Goal: Check status: Check status

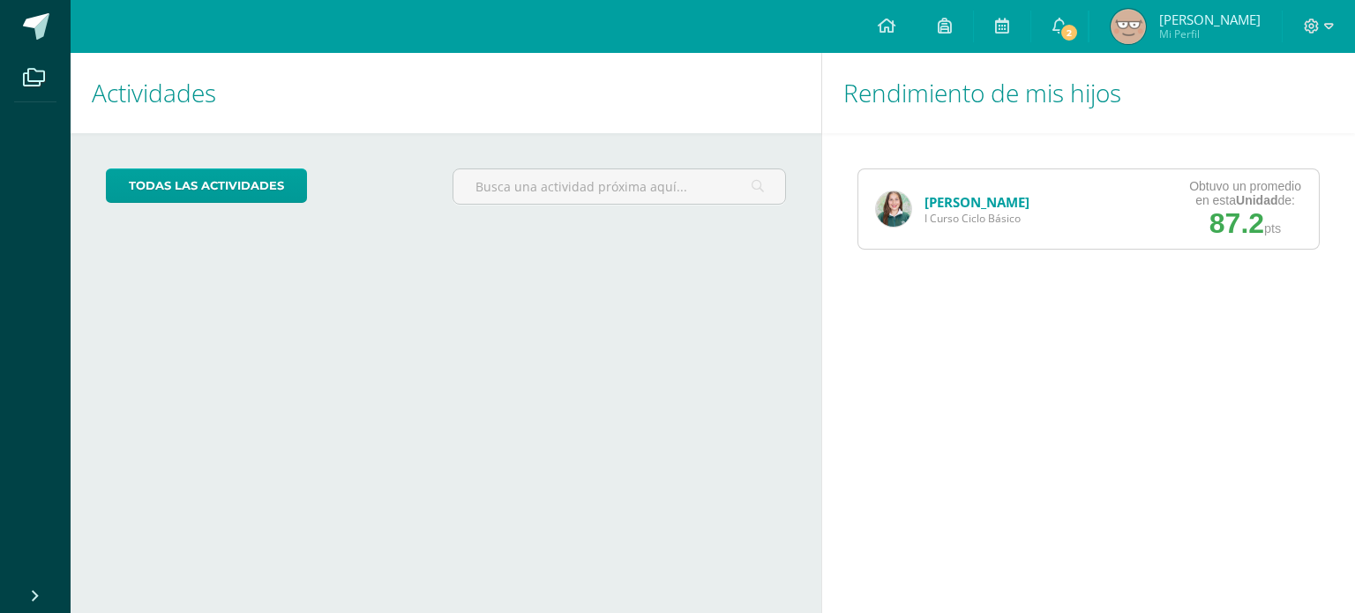
click at [885, 206] on img at bounding box center [893, 208] width 35 height 35
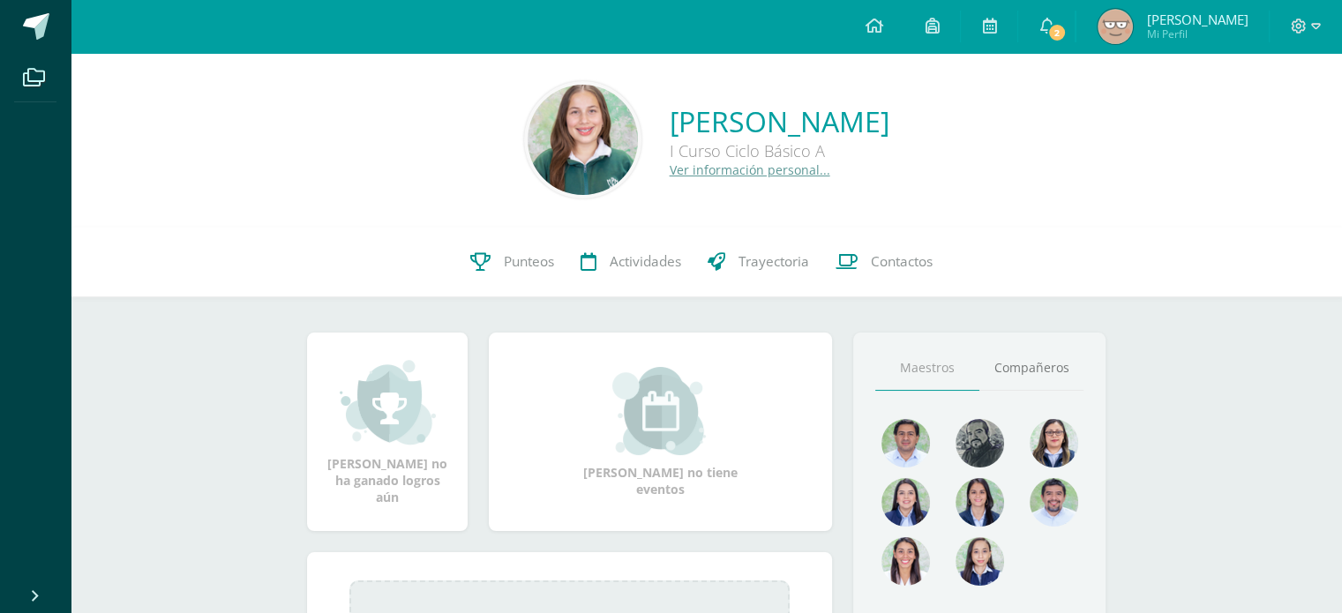
click at [510, 258] on span "Punteos" at bounding box center [529, 261] width 50 height 19
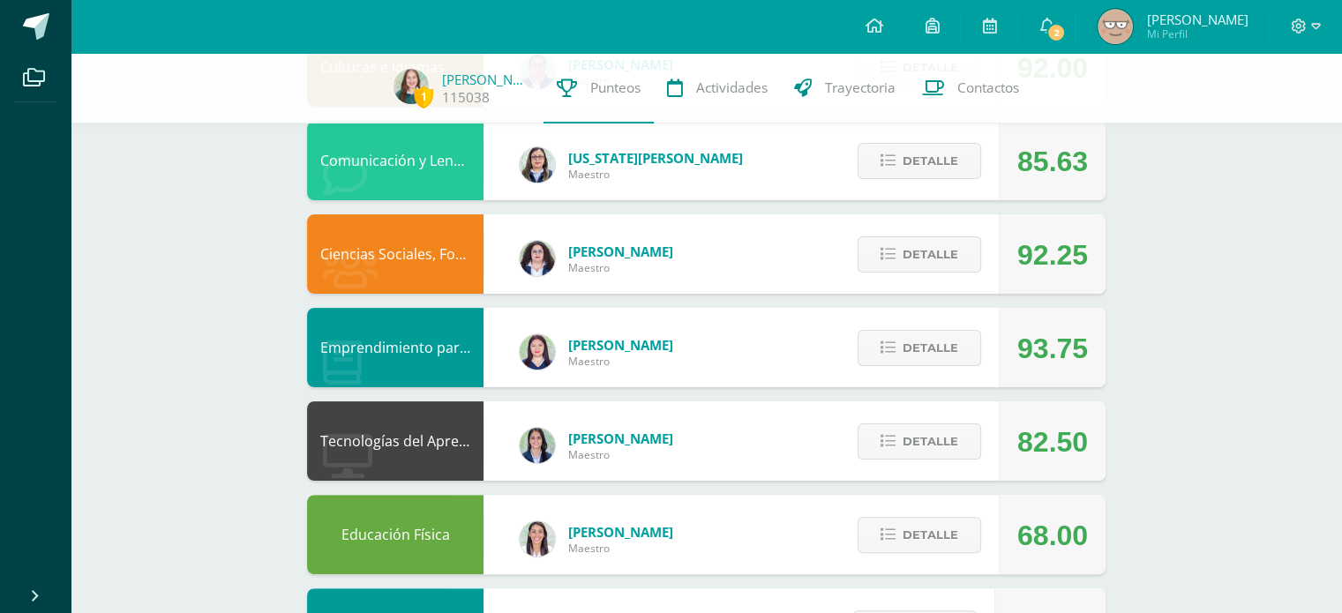
drag, startPoint x: 1352, startPoint y: 90, endPoint x: 1354, endPoint y: 206, distance: 116.5
click at [1341, 206] on html "Archivos Cerrar panel Configuración Cerrar sesión [PERSON_NAME] Mi Perfil 2 2 A…" at bounding box center [671, 507] width 1342 height 1702
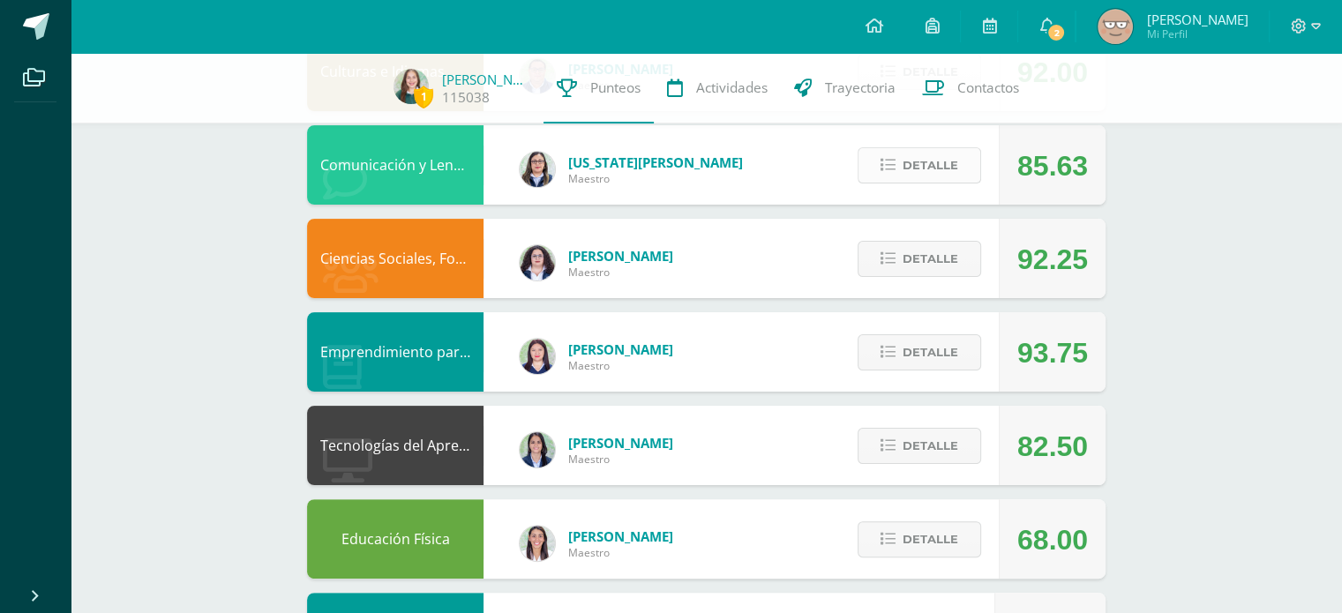
click at [924, 179] on span "Detalle" at bounding box center [930, 165] width 56 height 33
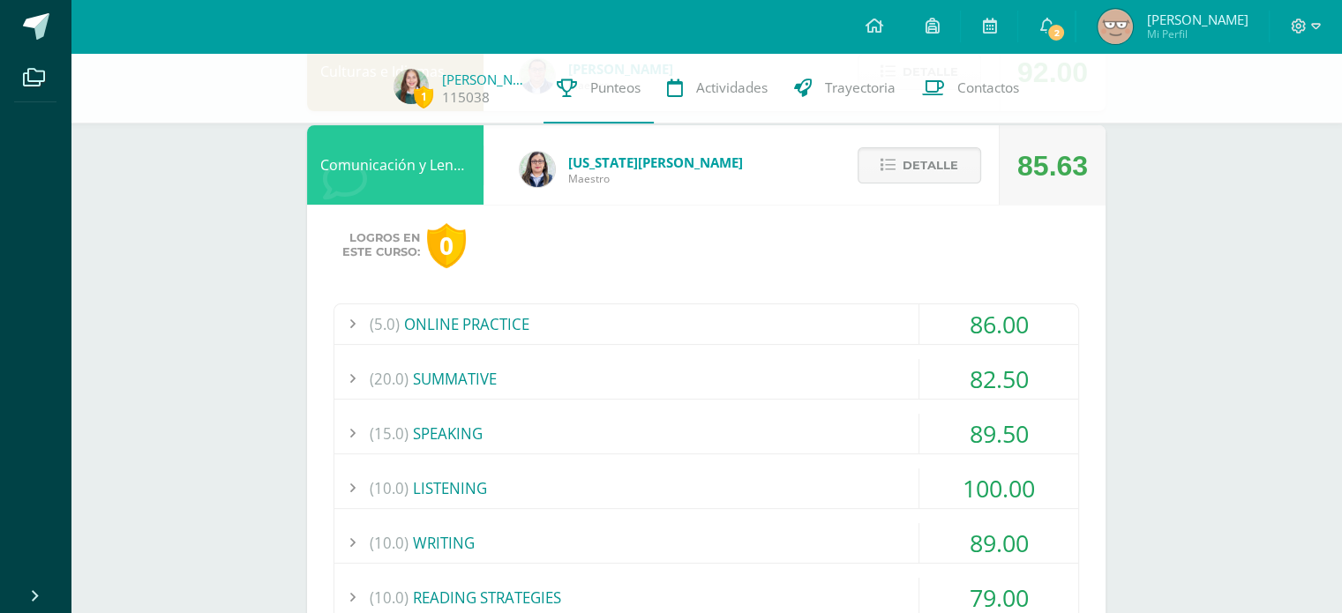
click at [824, 430] on div "(15.0) SPEAKING" at bounding box center [706, 434] width 744 height 40
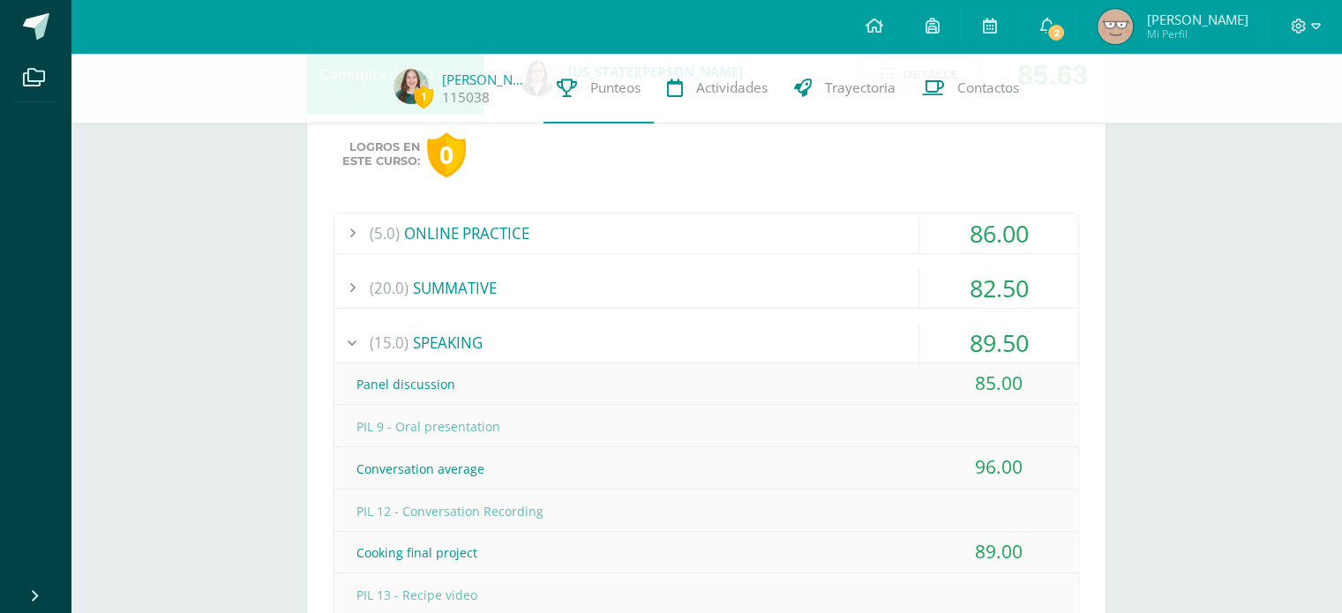
scroll to position [421, 0]
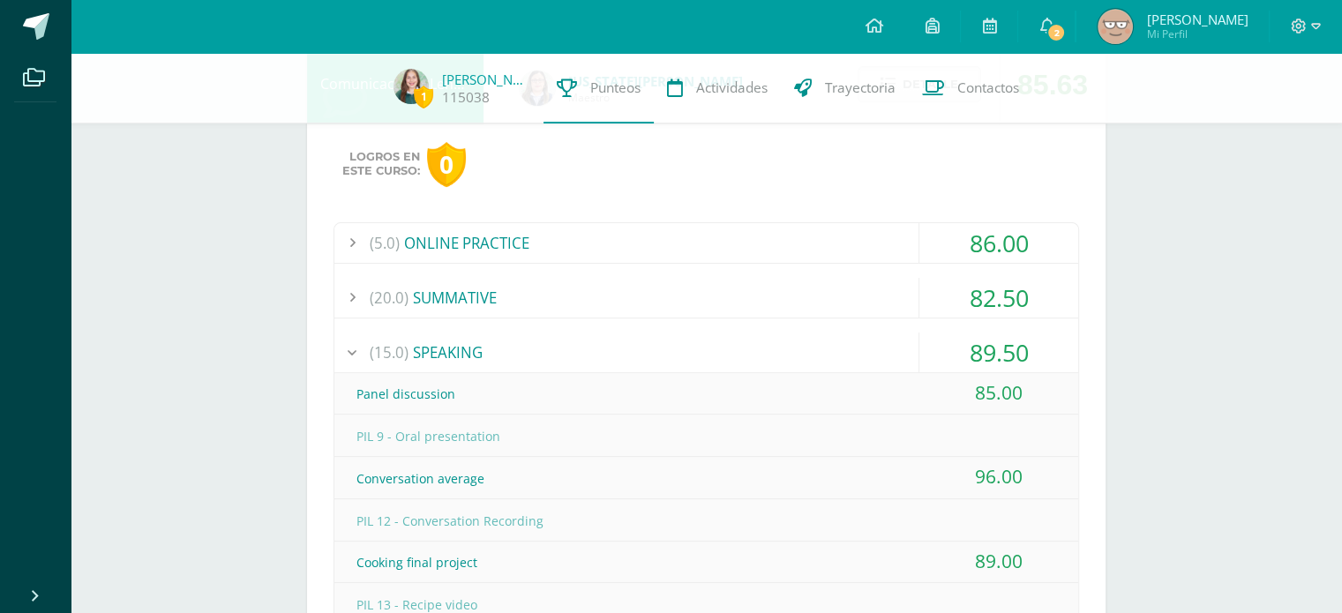
click at [801, 333] on div "(15.0) SPEAKING" at bounding box center [706, 353] width 744 height 40
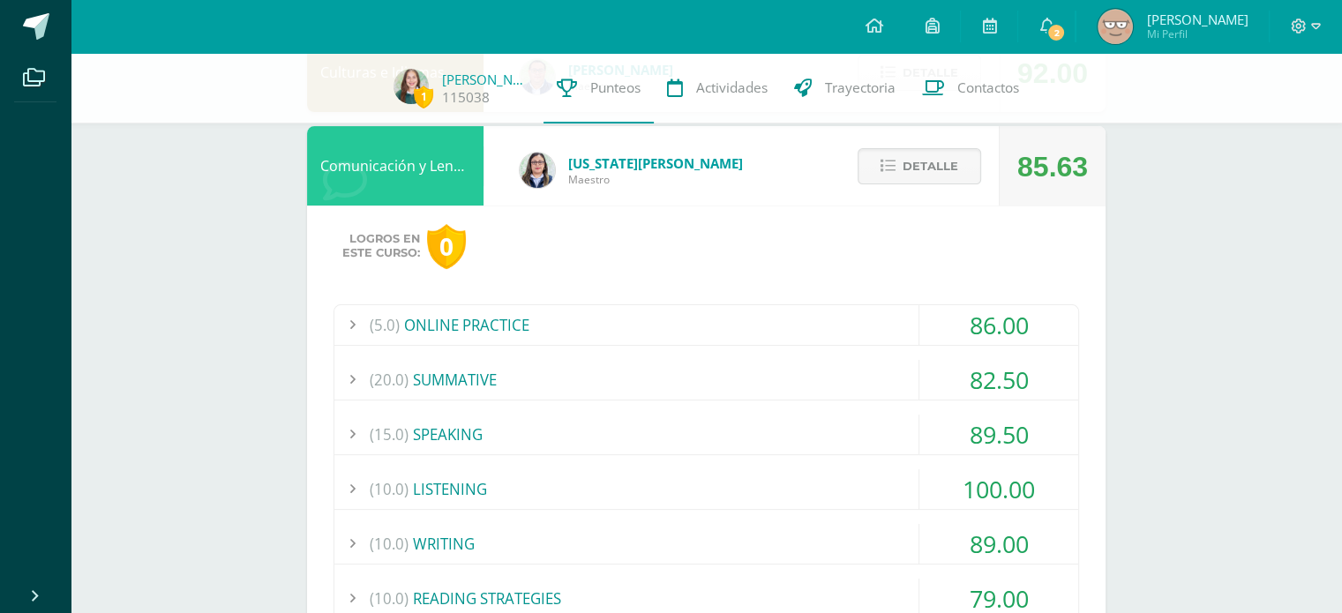
scroll to position [336, 0]
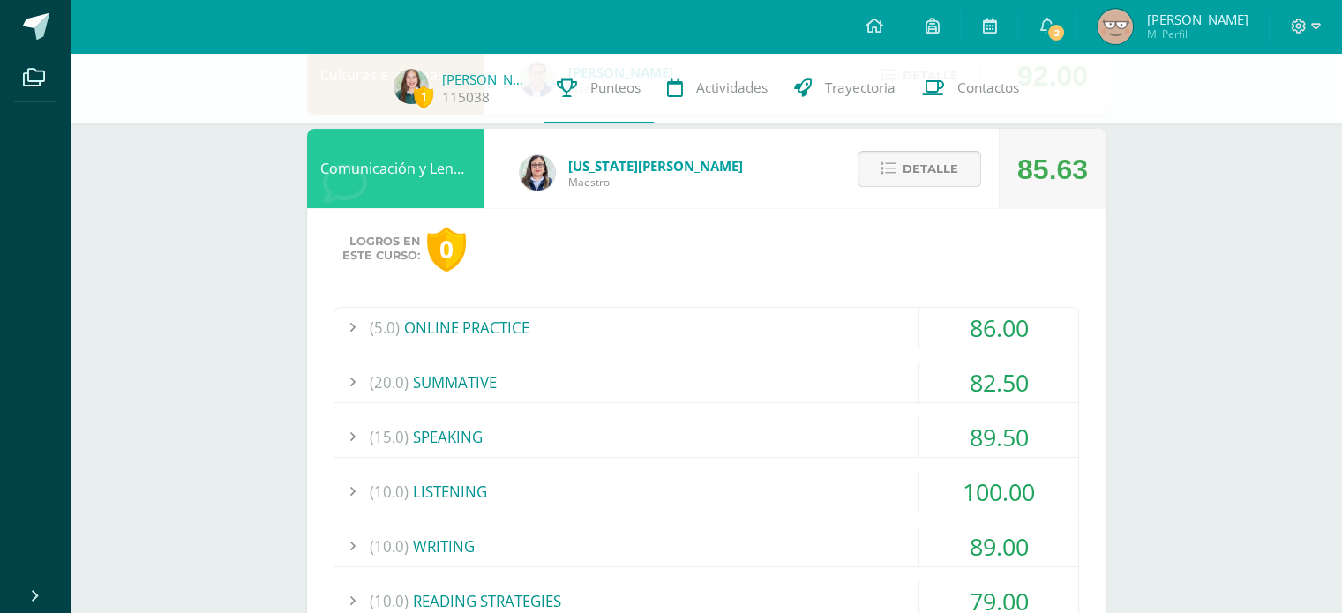
click at [923, 170] on span "Detalle" at bounding box center [930, 169] width 56 height 33
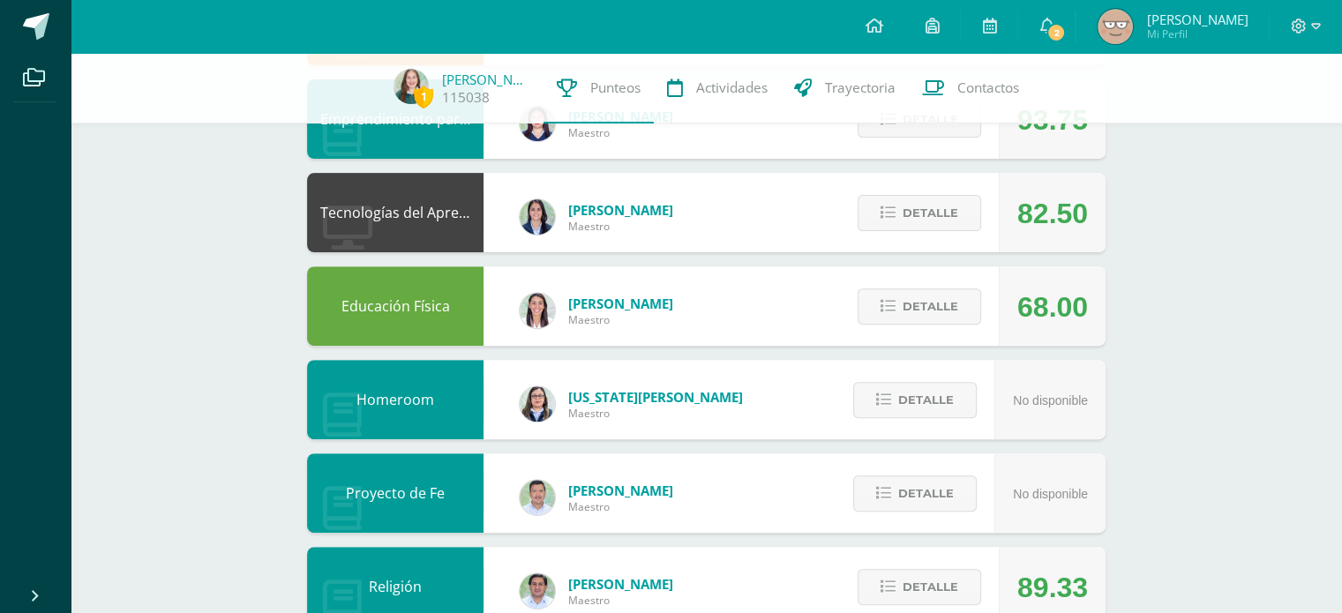
scroll to position [600, 0]
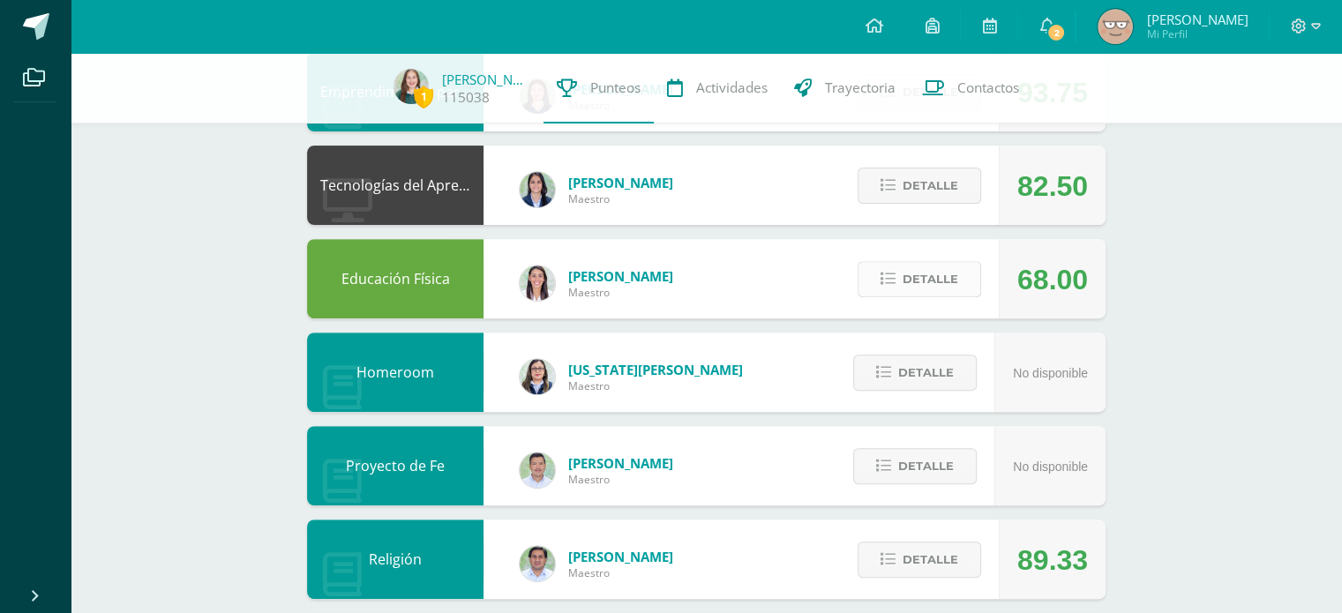
click at [924, 288] on span "Detalle" at bounding box center [930, 279] width 56 height 33
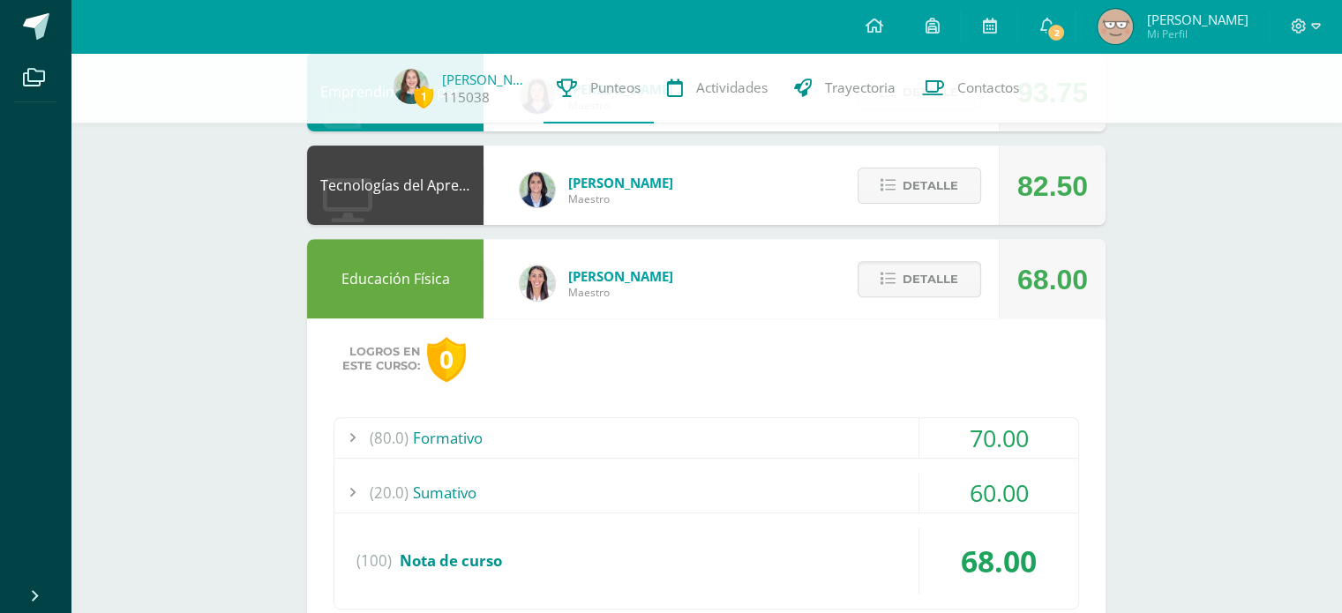
click at [806, 494] on div "(20.0) [GEOGRAPHIC_DATA]" at bounding box center [706, 493] width 744 height 40
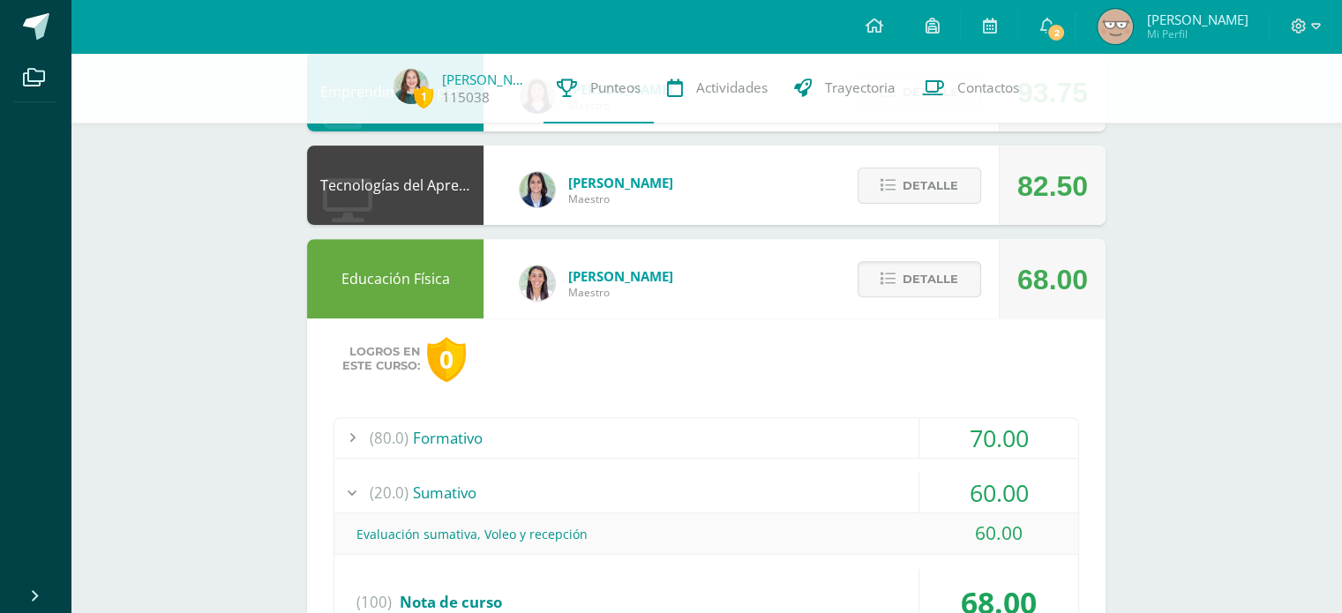
click at [823, 491] on div "(20.0) [GEOGRAPHIC_DATA]" at bounding box center [706, 493] width 744 height 40
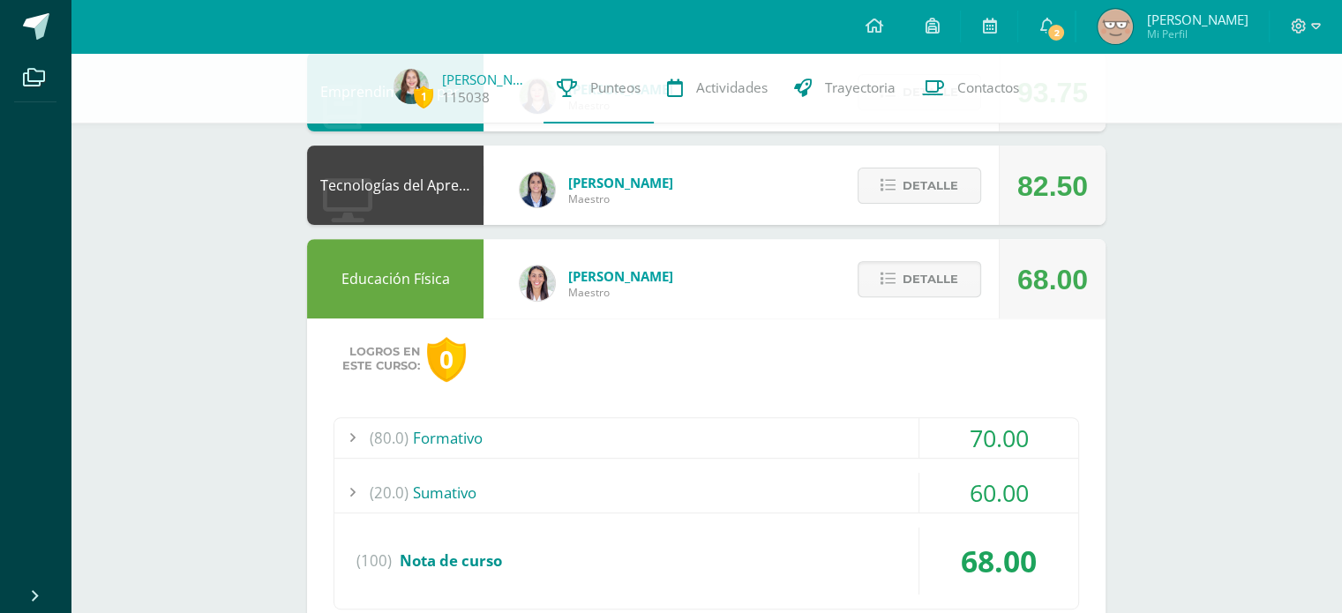
click at [834, 442] on div "(80.0) Formativo" at bounding box center [706, 438] width 744 height 40
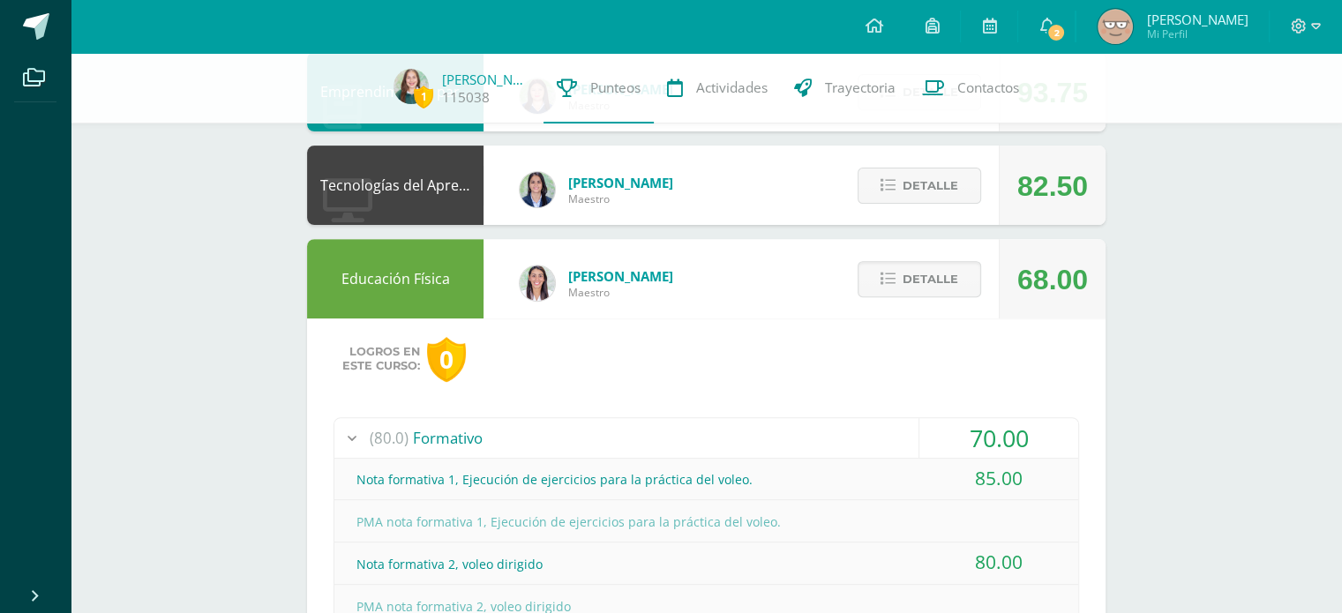
click at [892, 451] on div "(80.0) Formativo" at bounding box center [706, 438] width 744 height 40
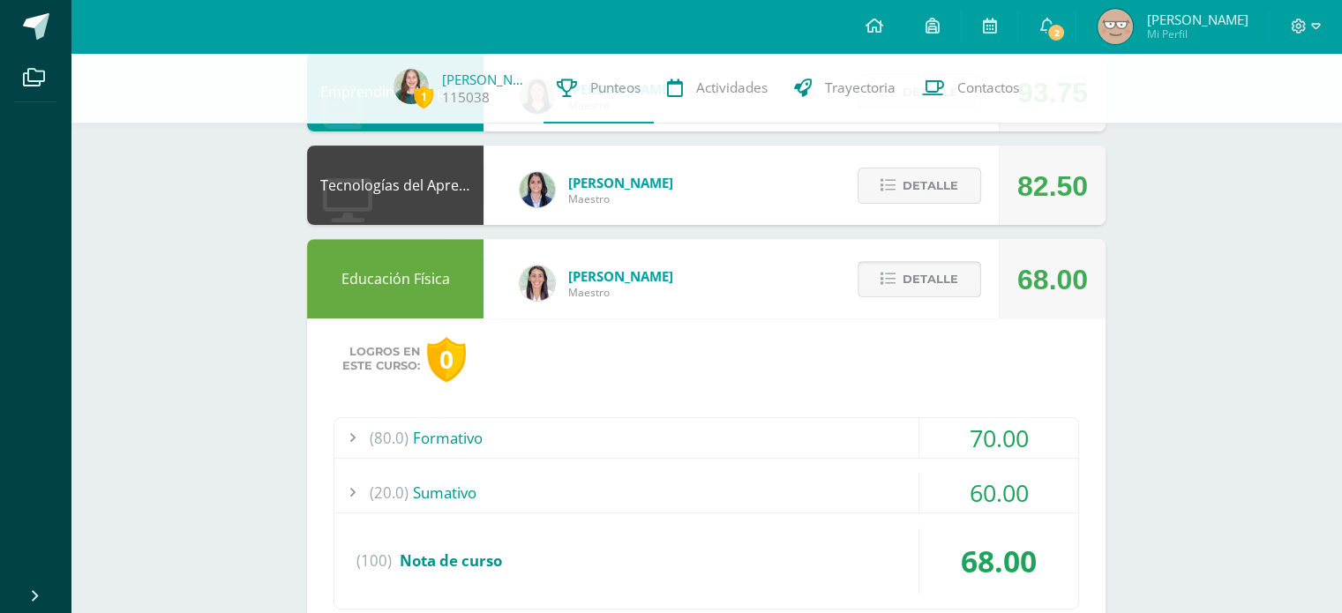
drag, startPoint x: 935, startPoint y: 250, endPoint x: 934, endPoint y: 265, distance: 15.0
click at [935, 263] on div "Detalle" at bounding box center [915, 278] width 168 height 79
click at [934, 266] on span "Detalle" at bounding box center [930, 279] width 56 height 33
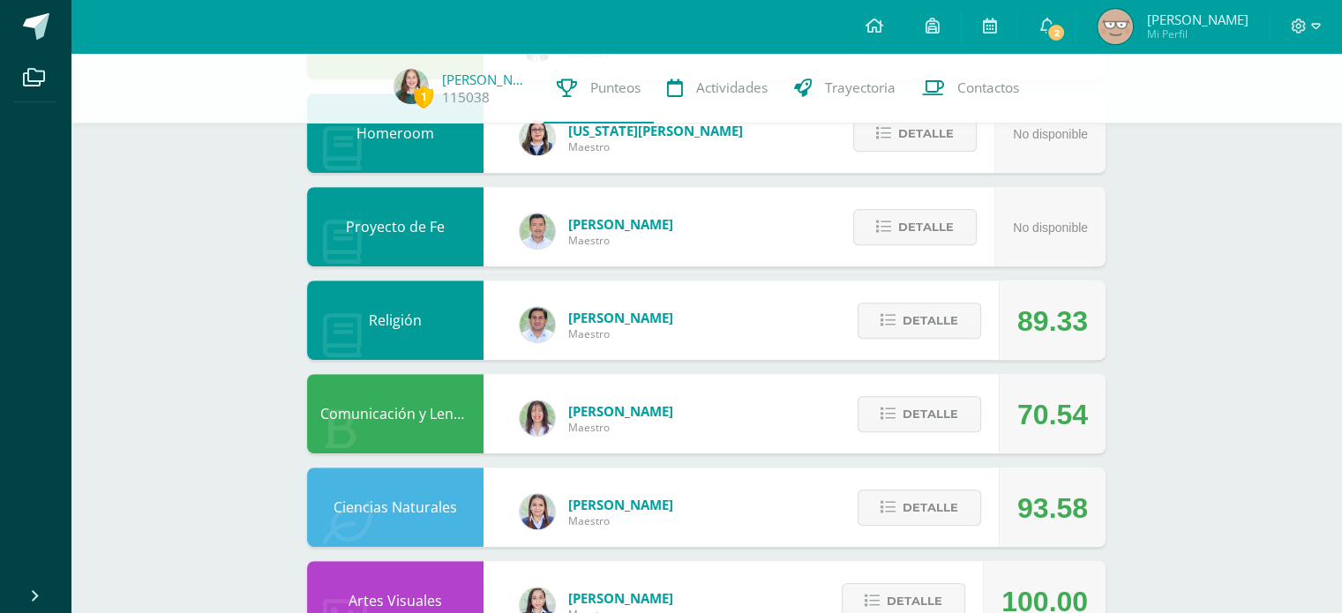
scroll to position [861, 0]
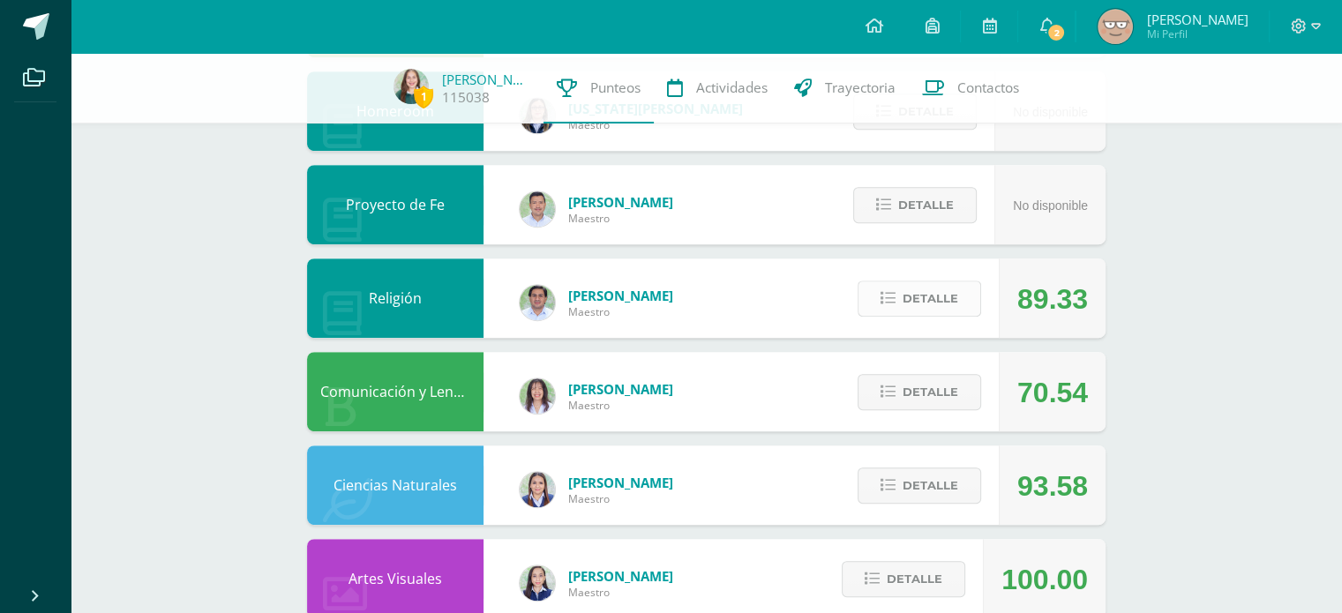
click at [953, 295] on span "Detalle" at bounding box center [930, 298] width 56 height 33
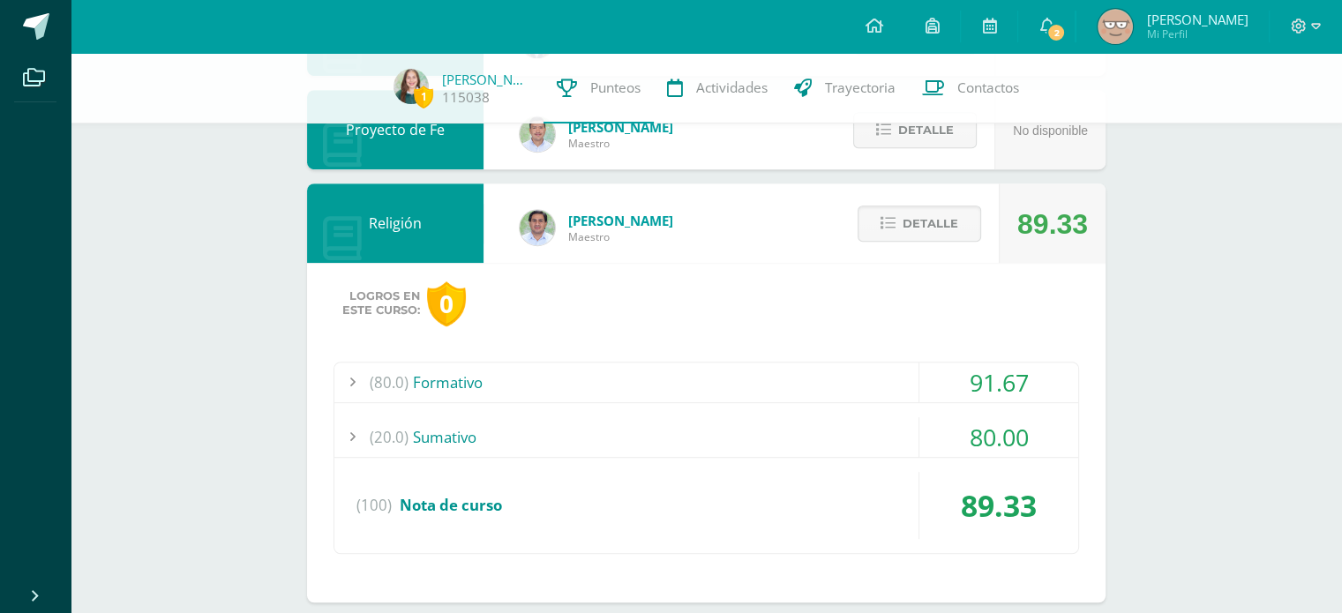
scroll to position [939, 0]
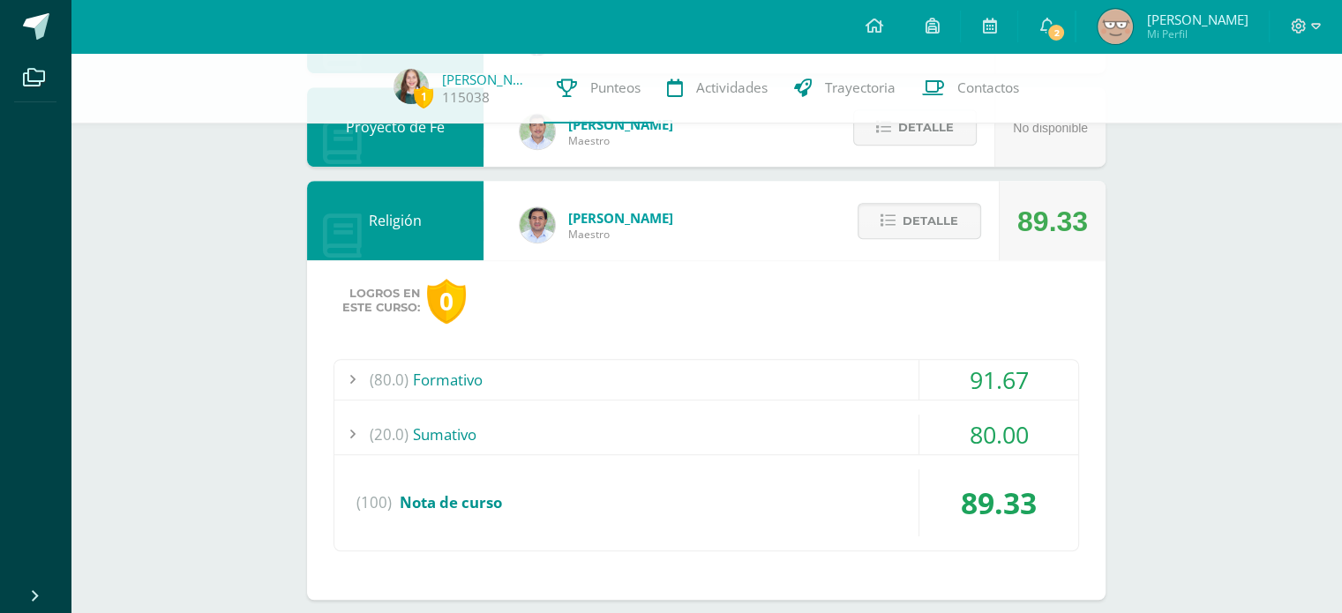
click at [860, 441] on div "(20.0) [GEOGRAPHIC_DATA]" at bounding box center [706, 435] width 744 height 40
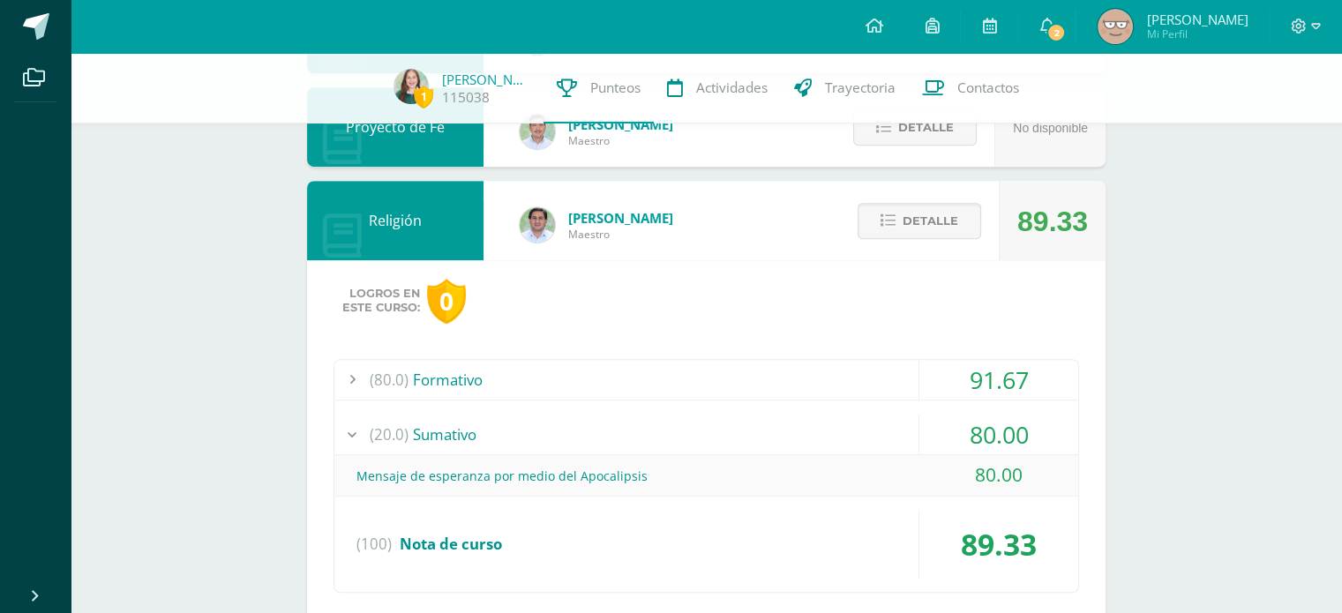
click at [872, 437] on div "(20.0) [GEOGRAPHIC_DATA]" at bounding box center [706, 435] width 744 height 40
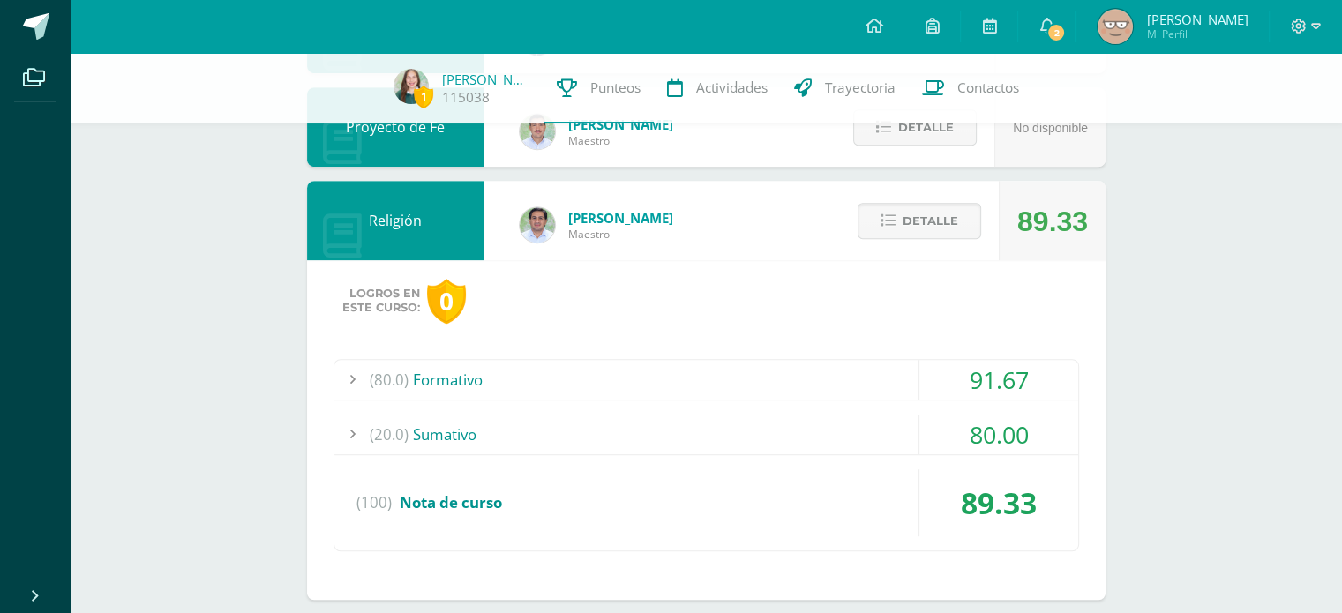
click at [872, 395] on div "(80.0) Formativo" at bounding box center [706, 380] width 744 height 40
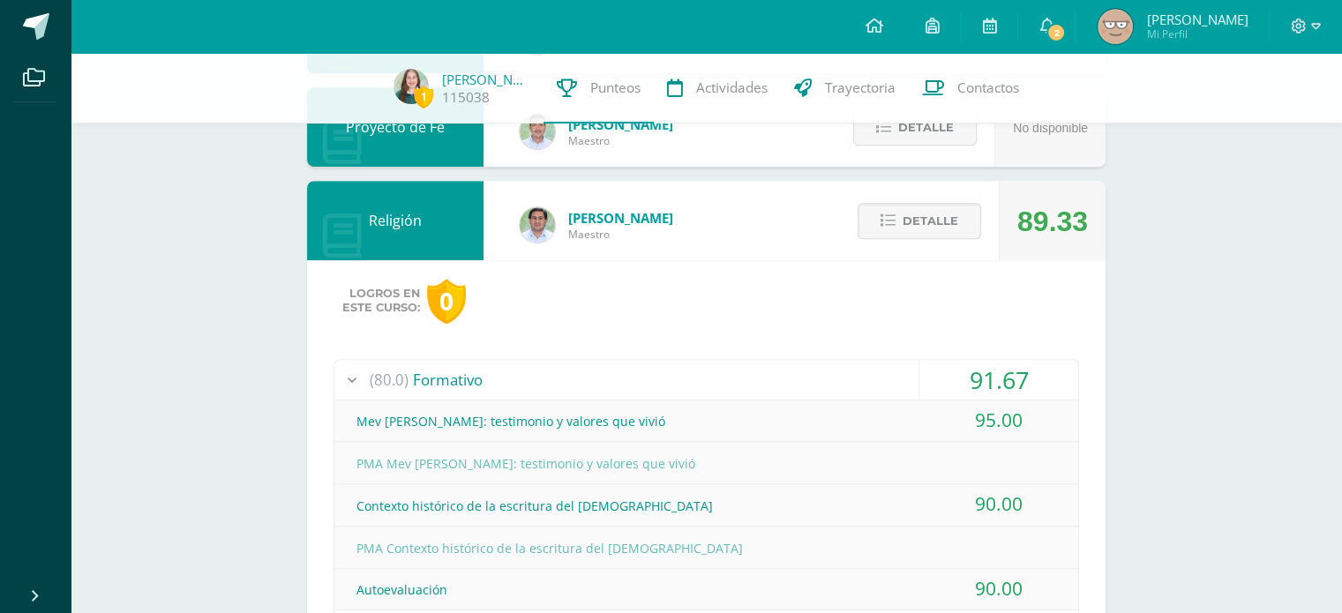
drag, startPoint x: 872, startPoint y: 392, endPoint x: 901, endPoint y: 356, distance: 45.2
click at [872, 391] on div "(80.0) Formativo" at bounding box center [706, 380] width 744 height 40
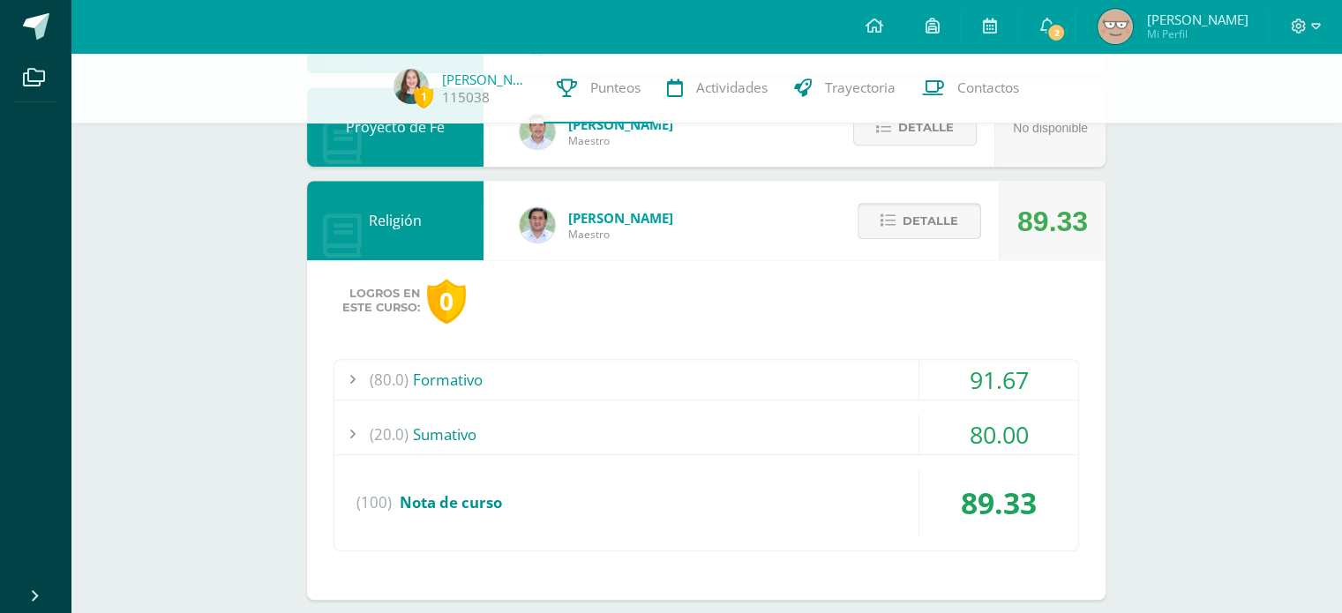
click at [913, 218] on span "Detalle" at bounding box center [930, 221] width 56 height 33
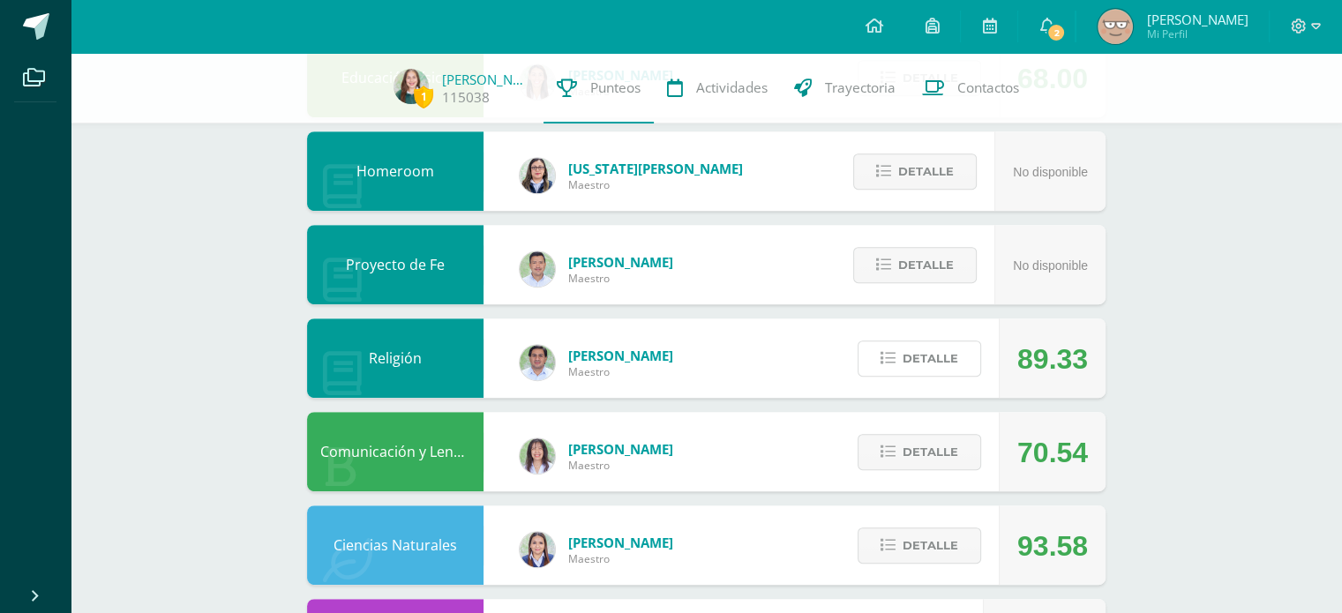
scroll to position [968, 0]
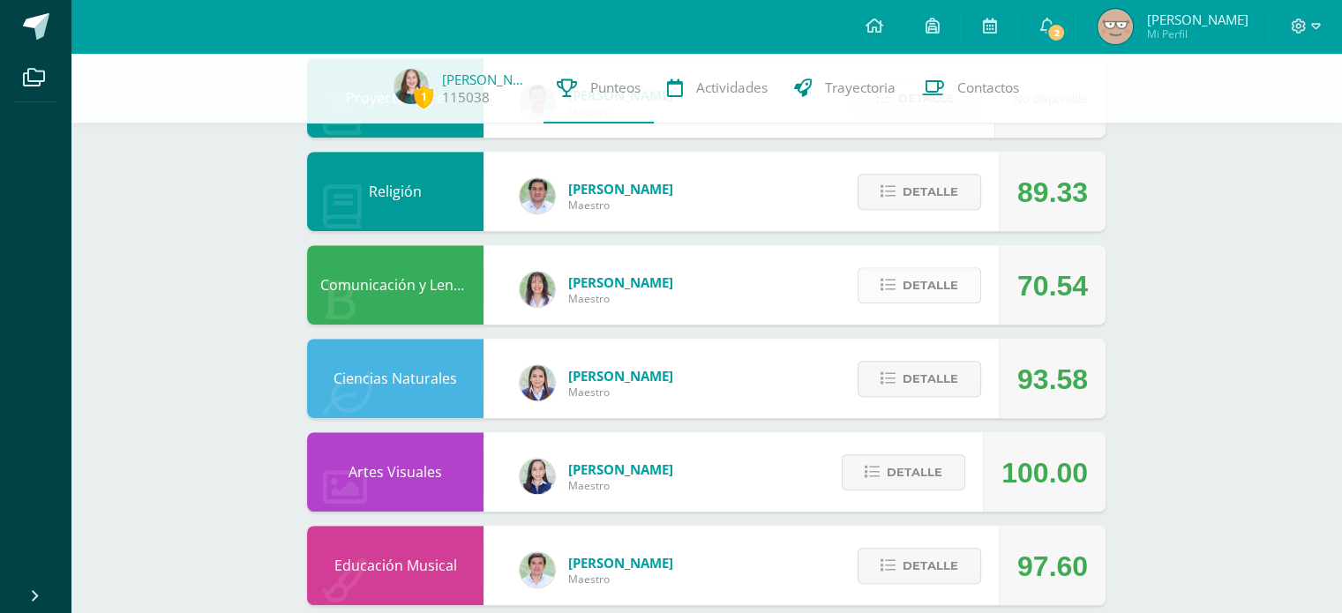
click at [956, 301] on span "Detalle" at bounding box center [930, 285] width 56 height 33
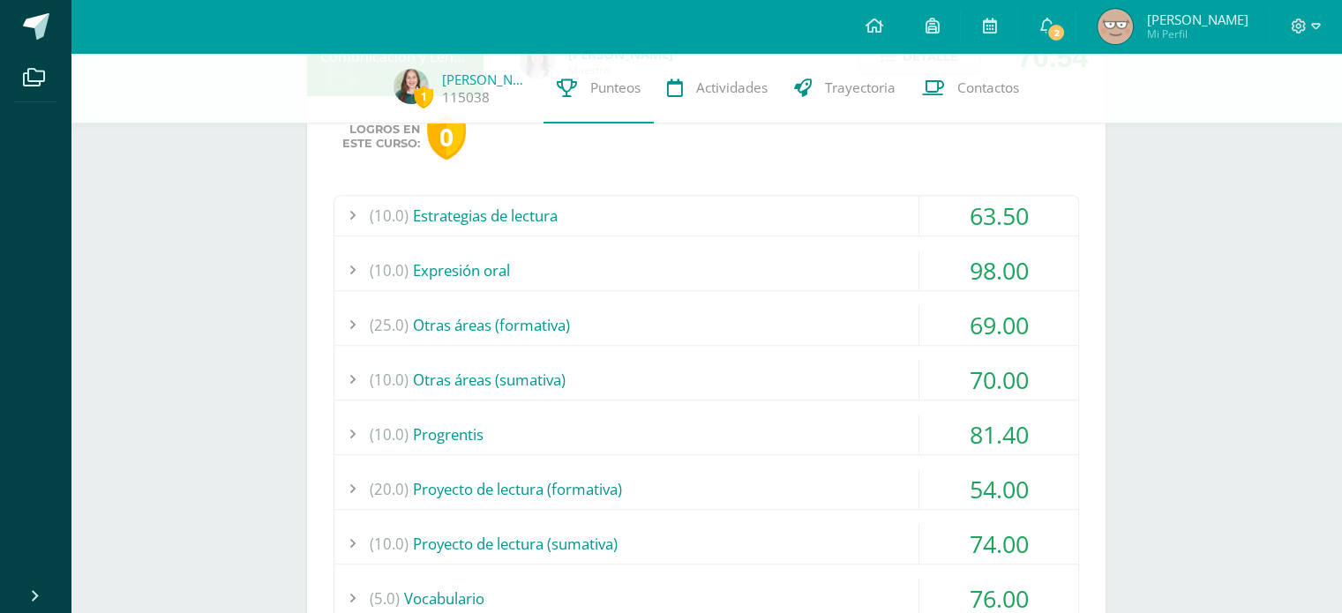
scroll to position [1224, 0]
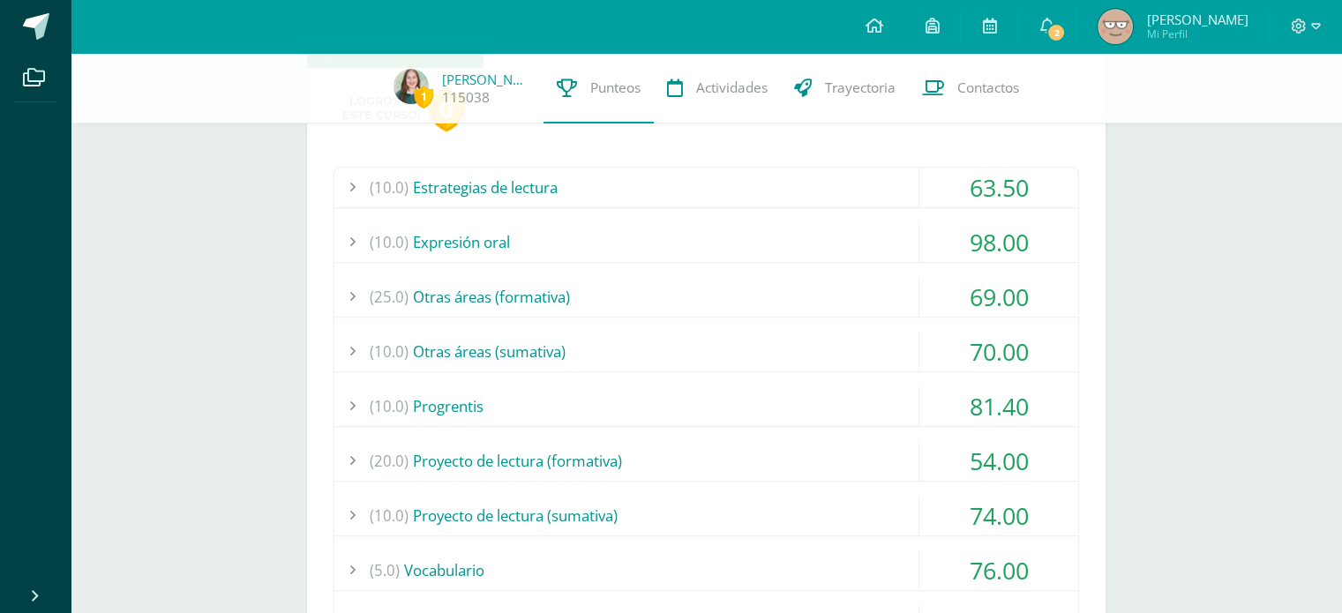
click at [882, 192] on div "(10.0) Estrategias de lectura" at bounding box center [706, 188] width 744 height 40
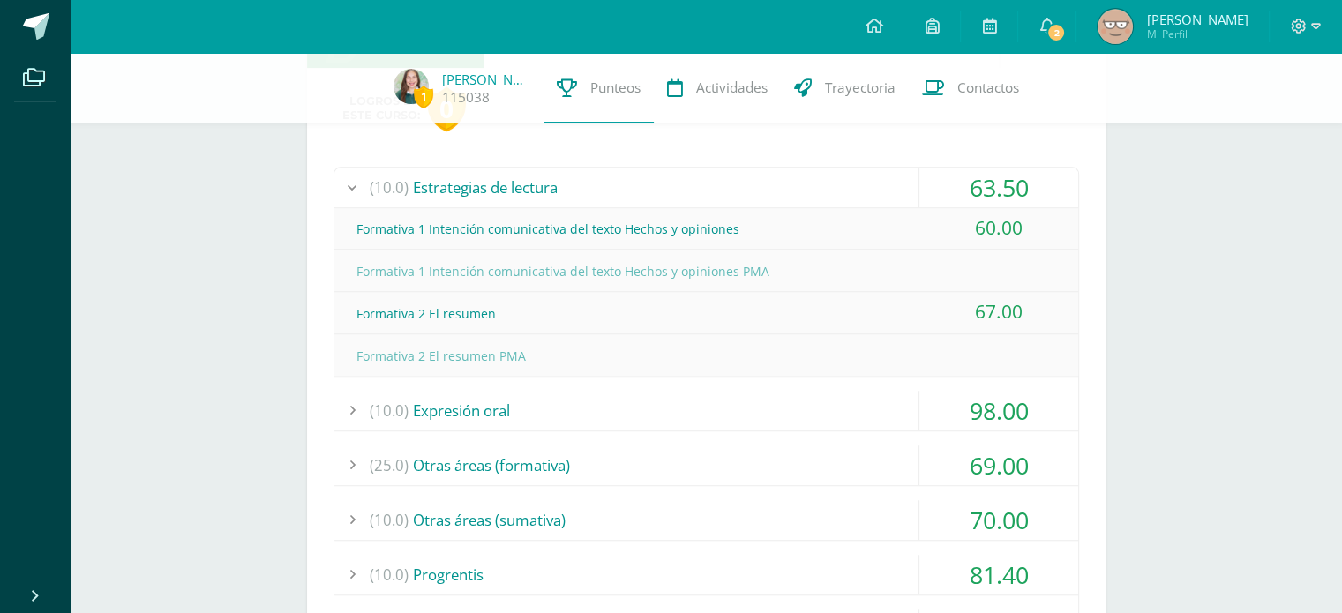
click at [883, 192] on div "(10.0) Estrategias de lectura" at bounding box center [706, 188] width 744 height 40
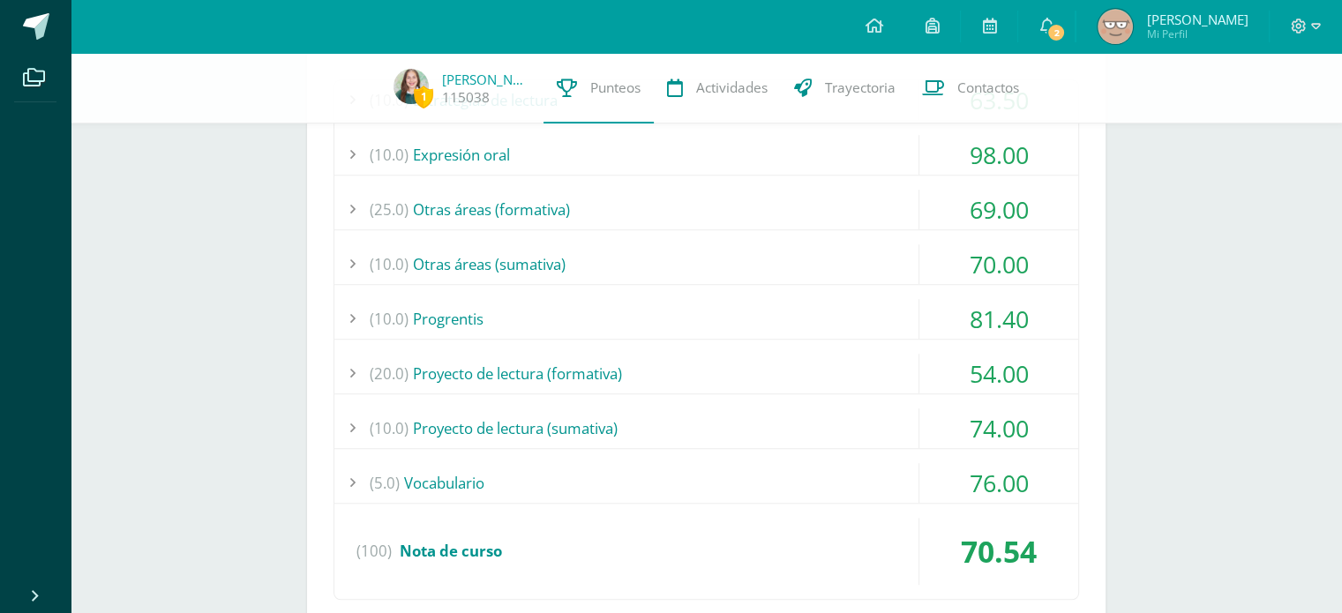
scroll to position [1306, 0]
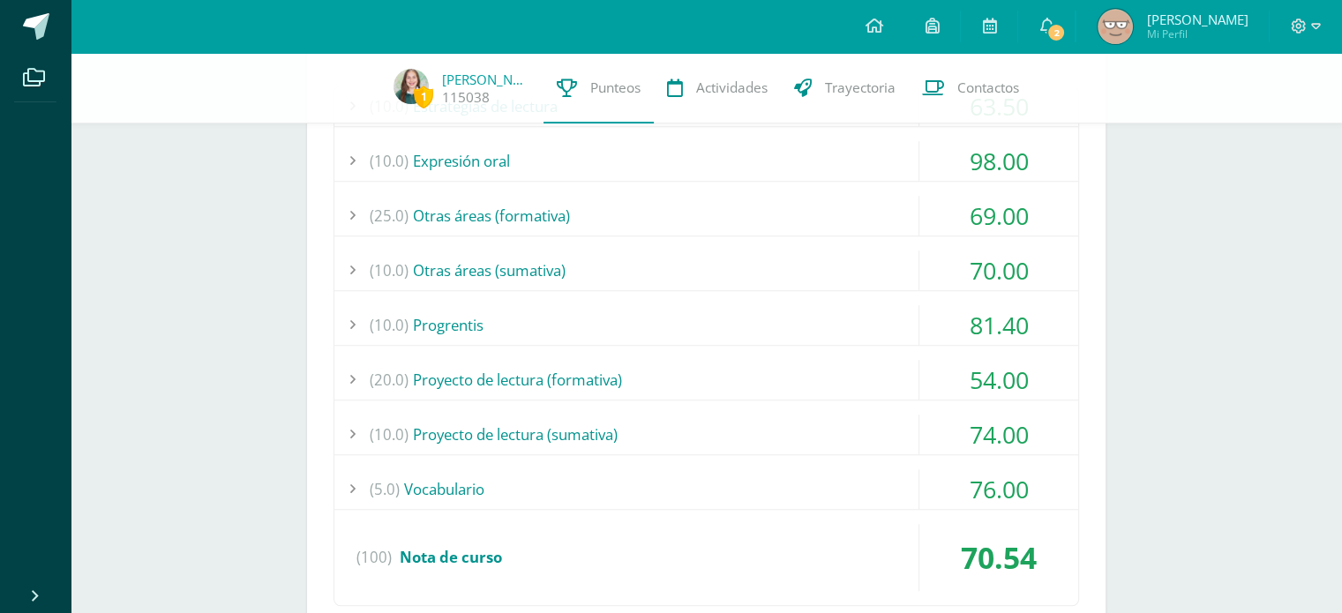
click at [530, 363] on div "(20.0) Proyecto de lectura (formativa)" at bounding box center [706, 380] width 744 height 40
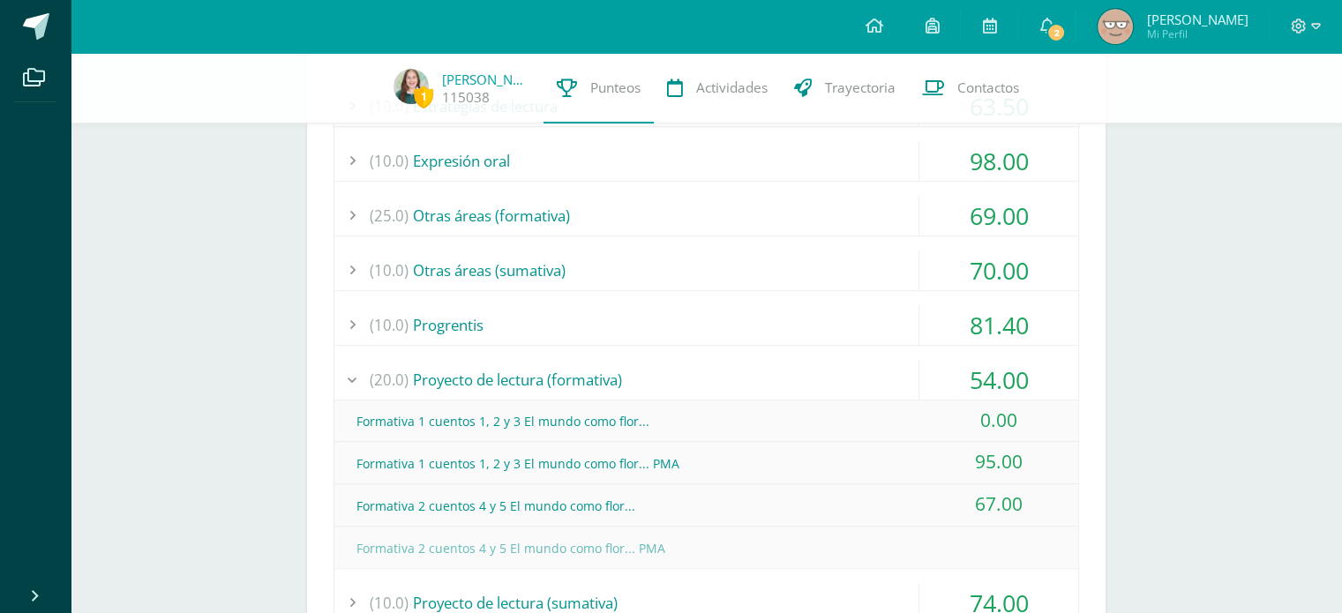
click at [535, 373] on div "(20.0) Proyecto de lectura (formativa)" at bounding box center [706, 380] width 744 height 40
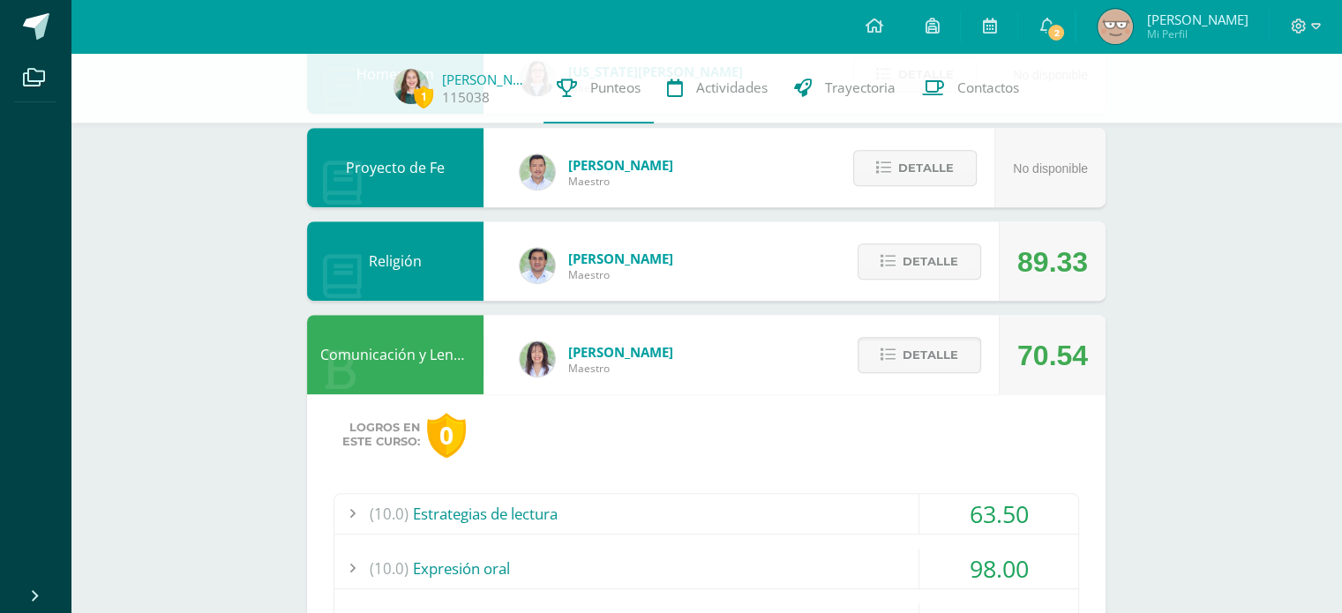
scroll to position [829, 0]
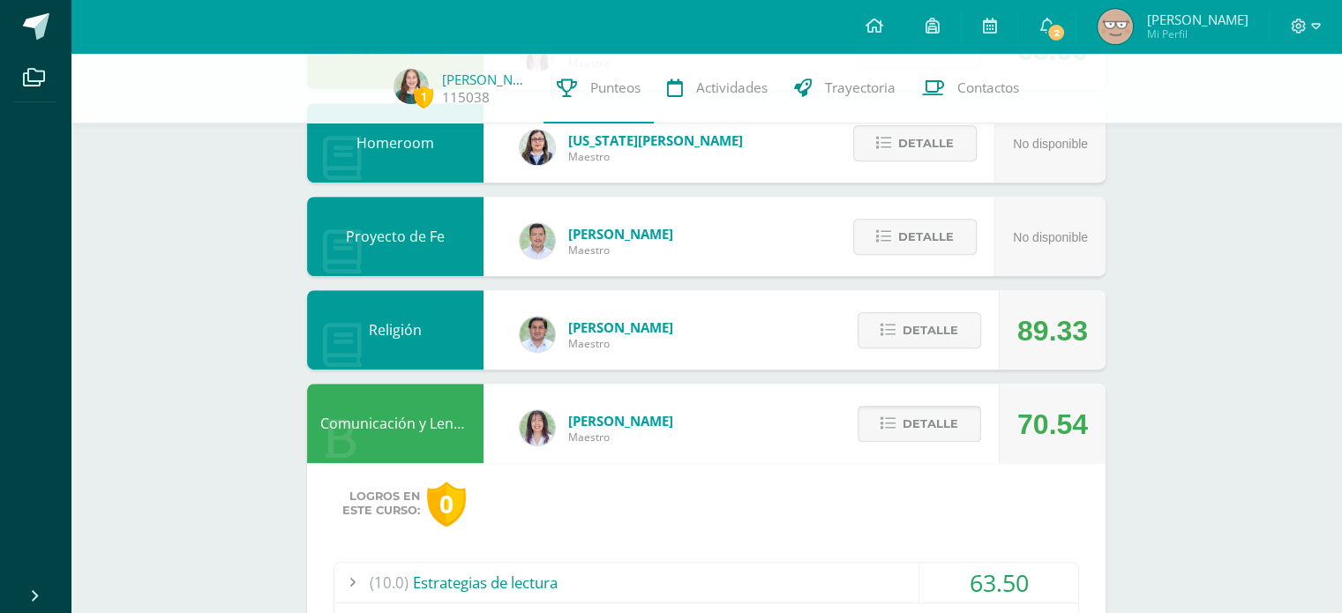
click at [924, 429] on span "Detalle" at bounding box center [930, 424] width 56 height 33
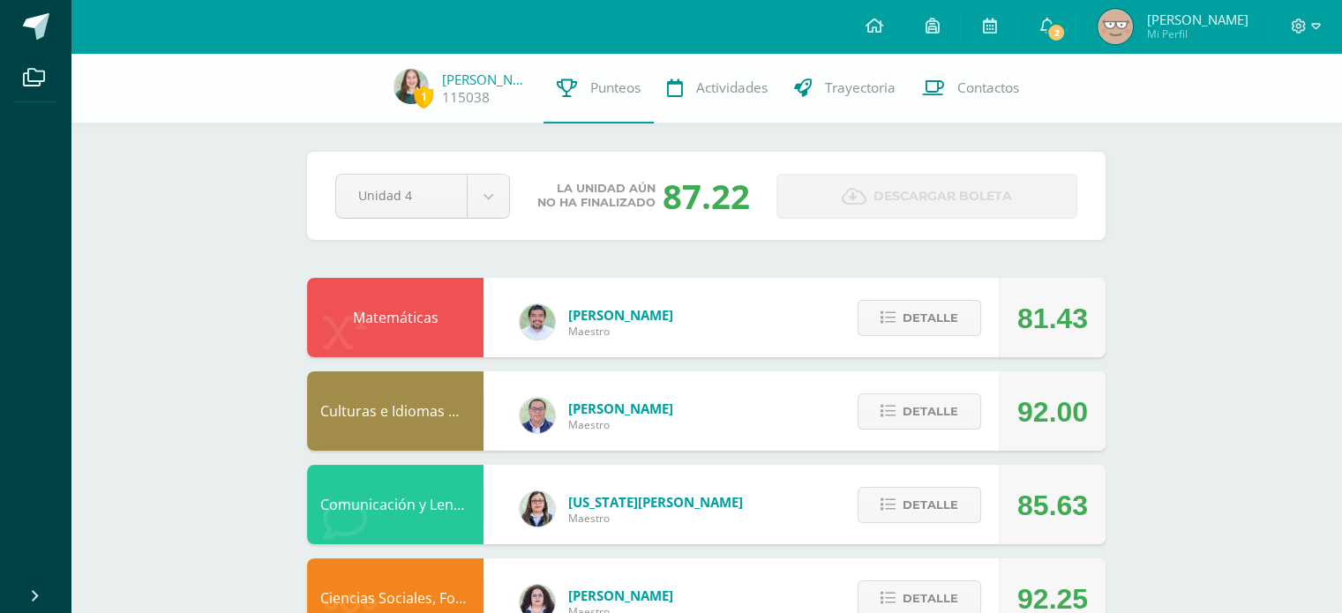
scroll to position [42, 0]
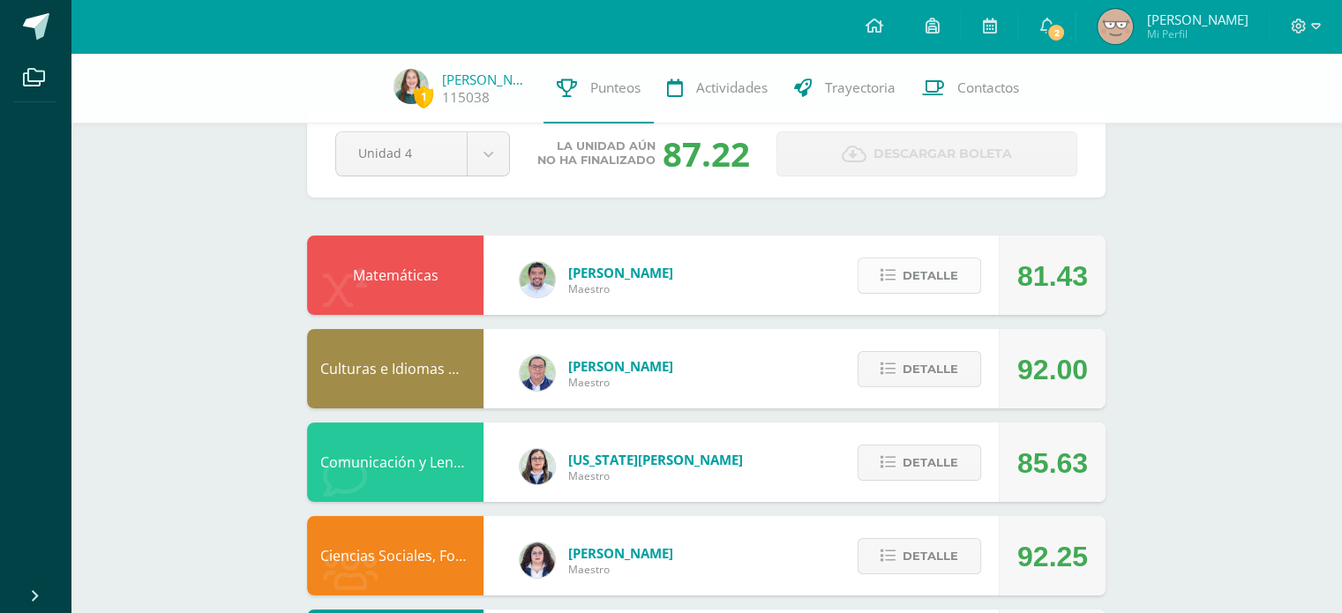
click at [936, 281] on span "Detalle" at bounding box center [930, 275] width 56 height 33
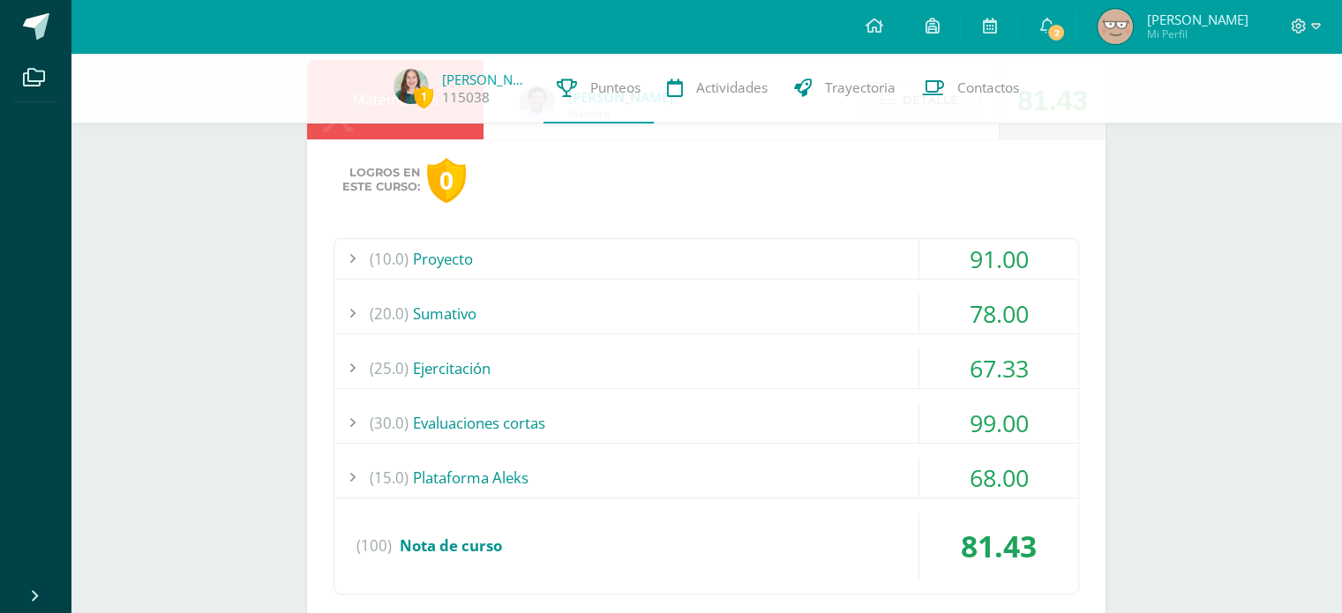
scroll to position [202, 0]
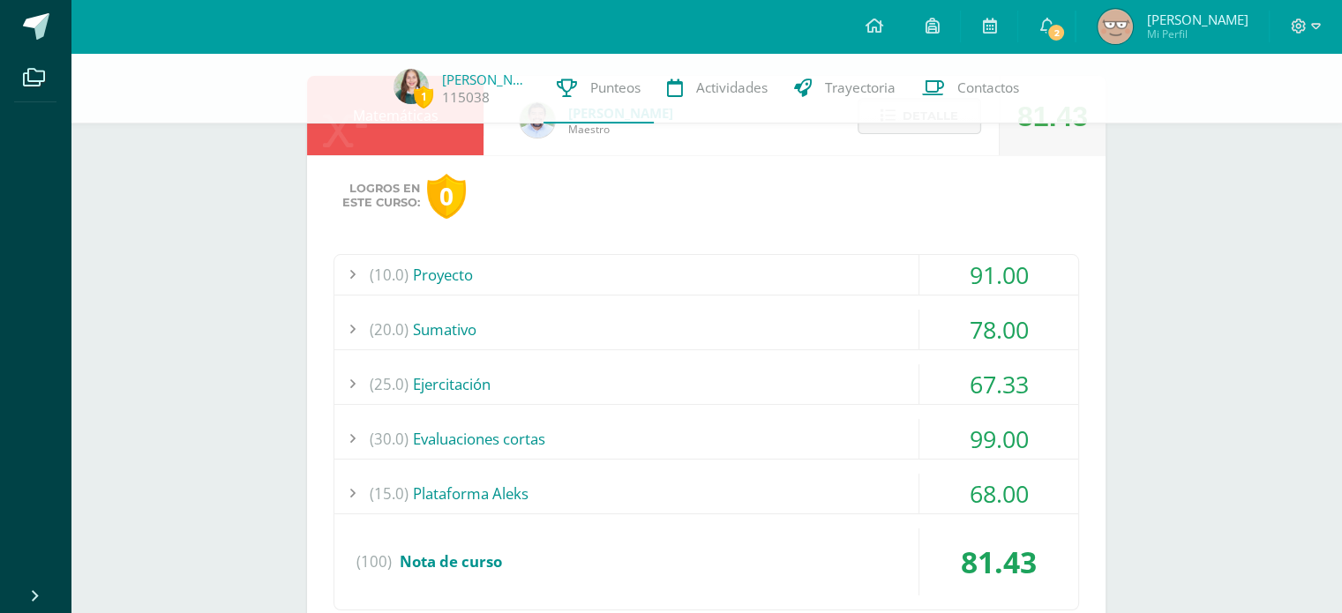
click at [889, 474] on div "(15.0) Plataforma Aleks" at bounding box center [706, 494] width 744 height 40
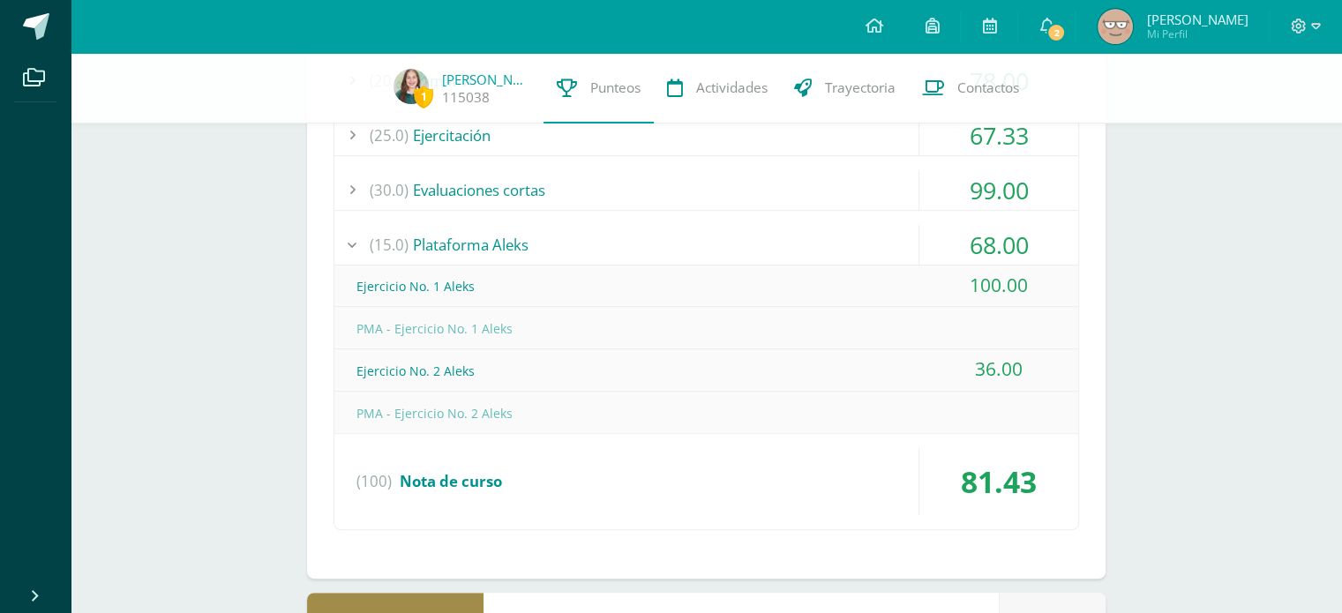
scroll to position [442, 0]
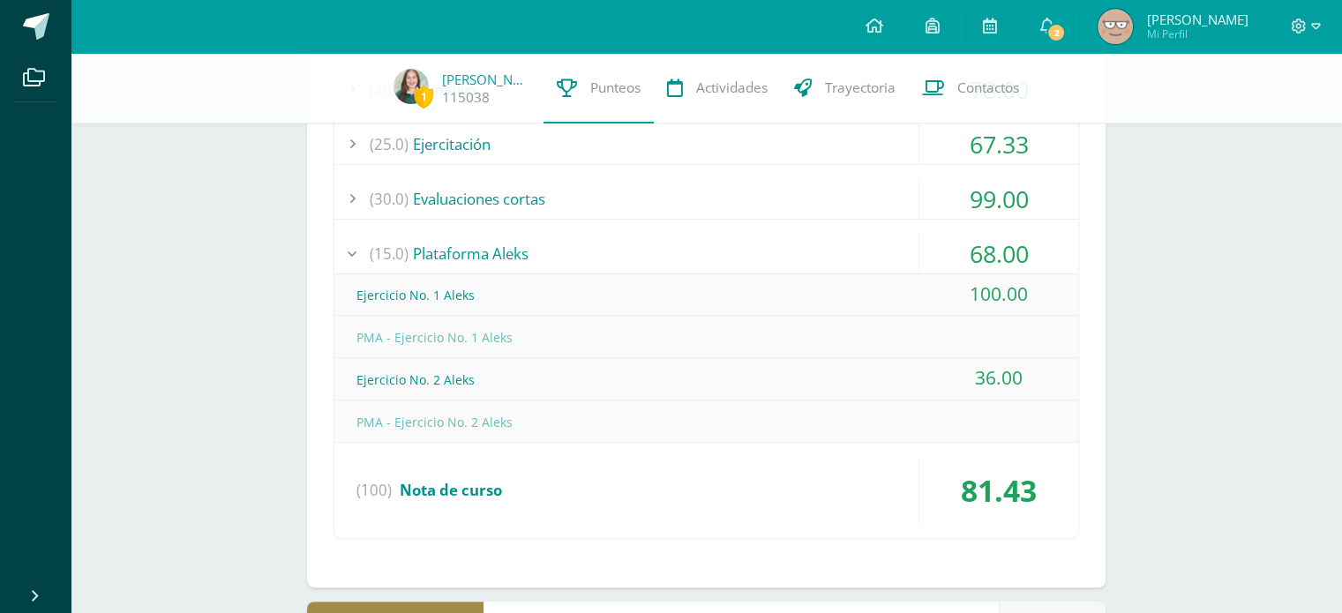
click at [868, 237] on div "(15.0) Plataforma Aleks" at bounding box center [706, 254] width 744 height 40
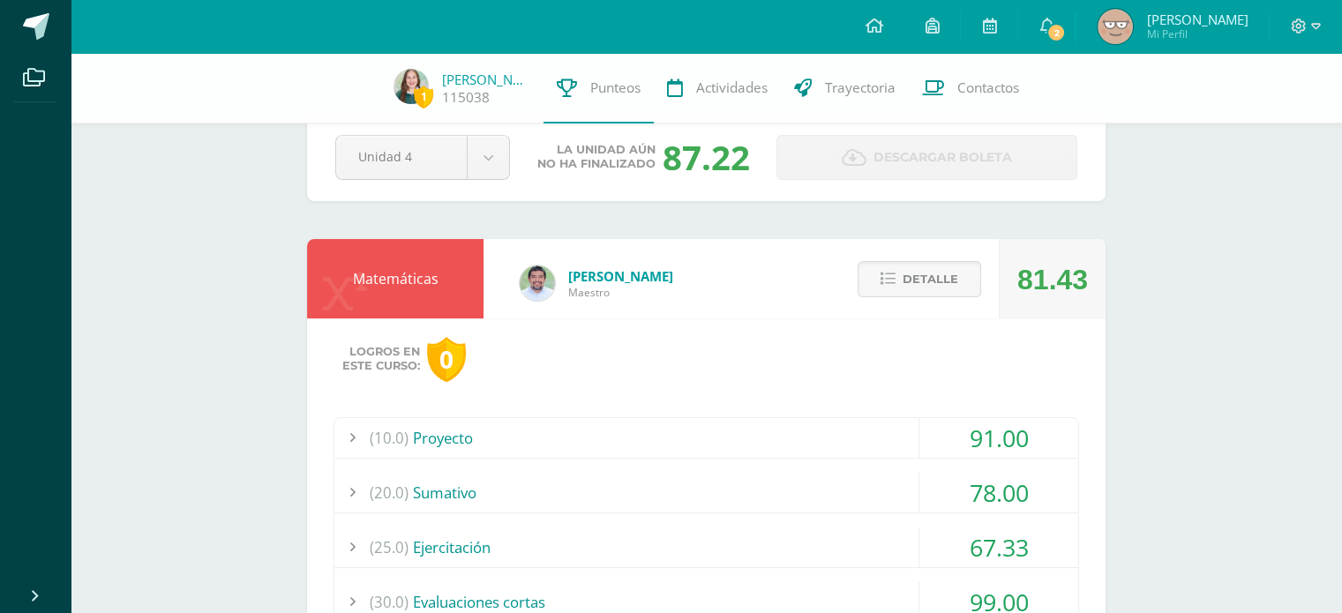
scroll to position [33, 0]
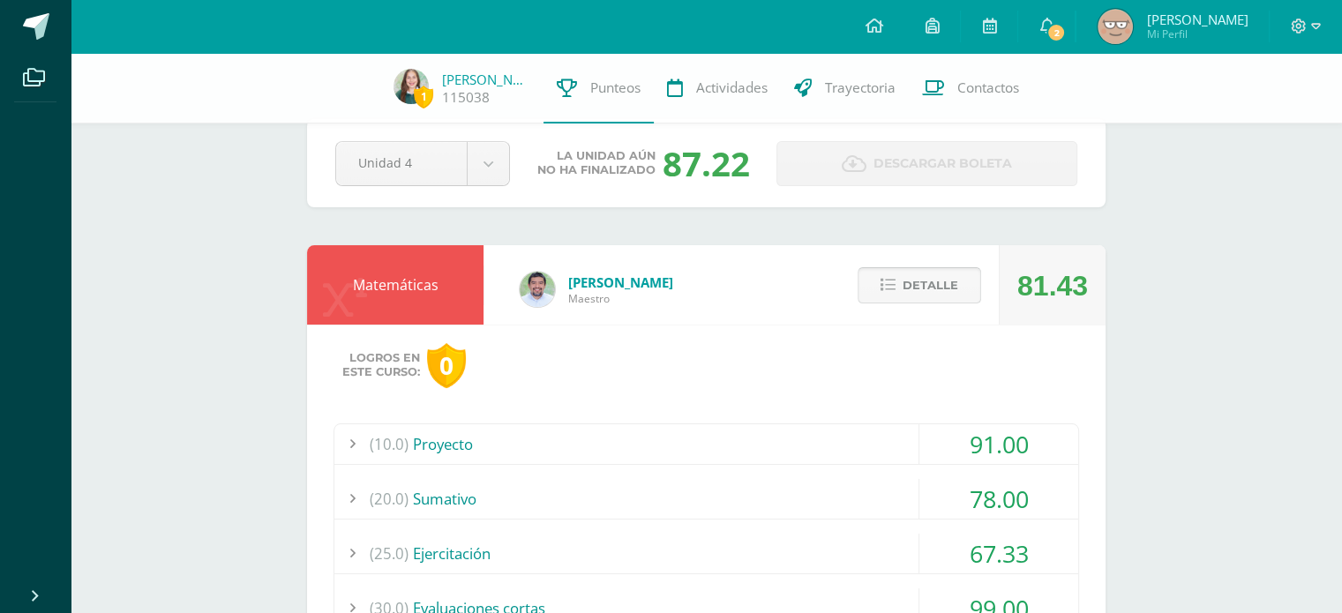
click at [949, 291] on span "Detalle" at bounding box center [930, 285] width 56 height 33
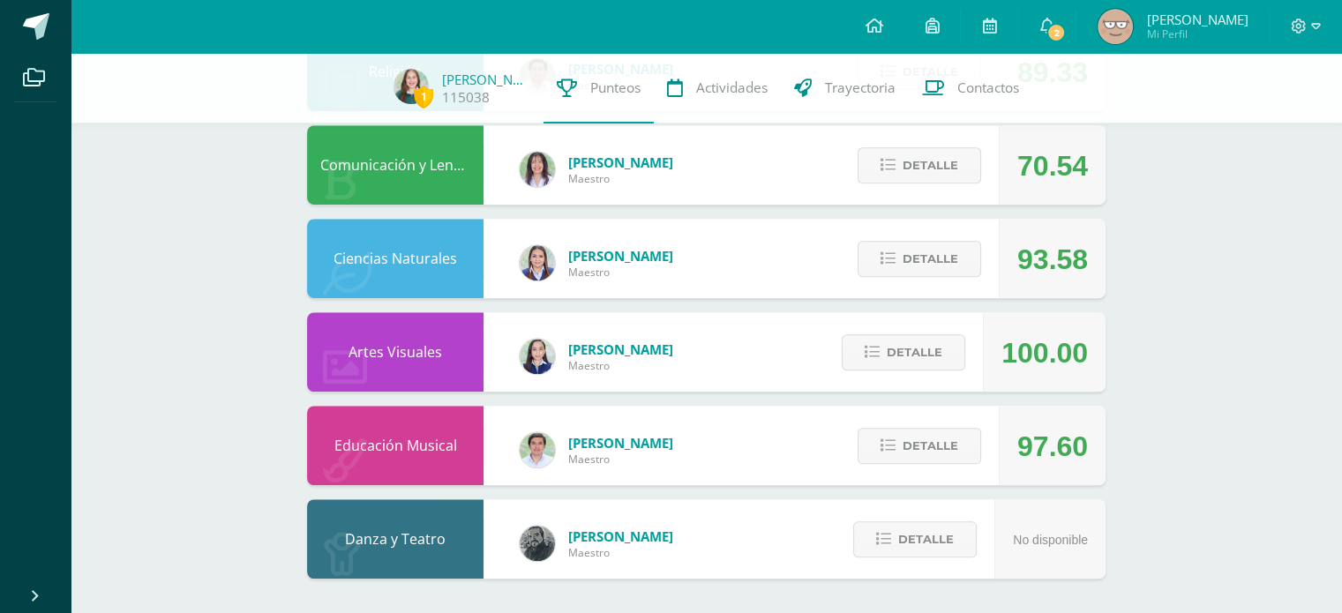
scroll to position [1089, 0]
click at [937, 354] on span "Detalle" at bounding box center [915, 351] width 56 height 33
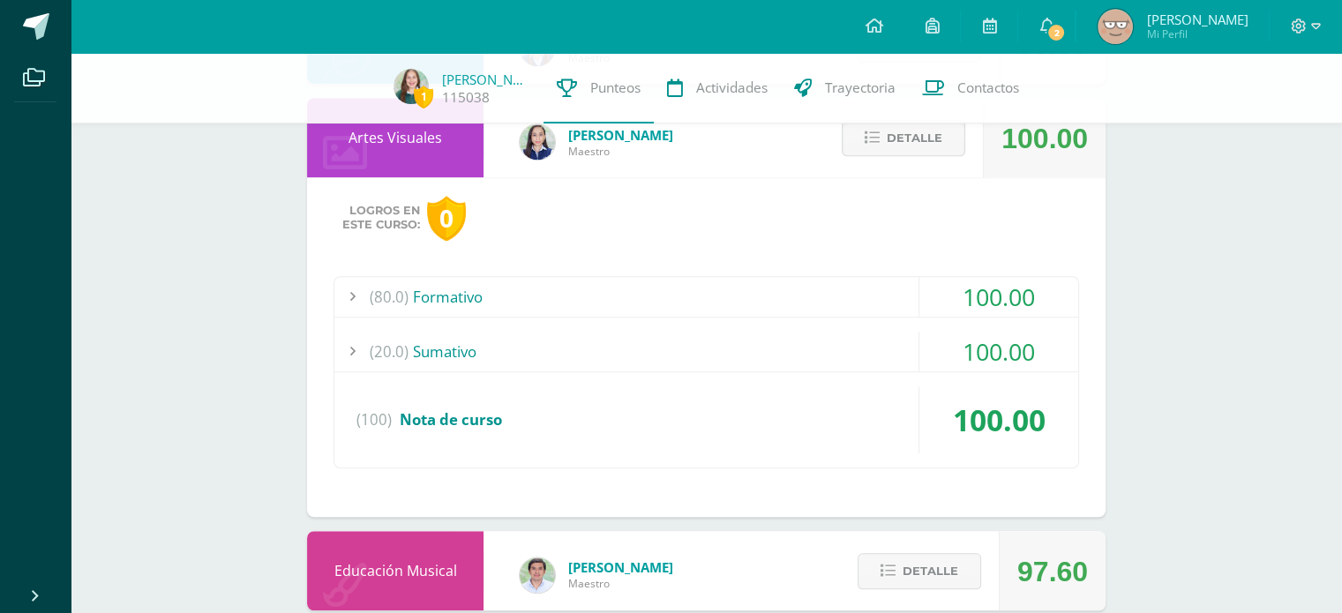
scroll to position [1314, 0]
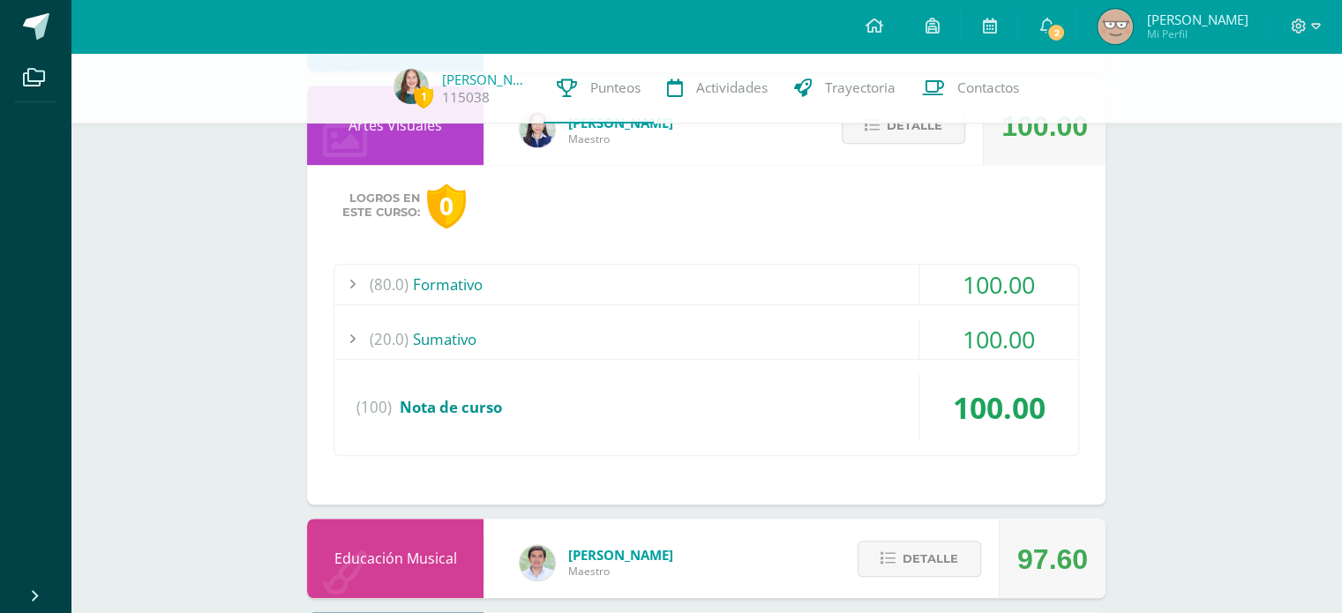
click at [801, 274] on div "(80.0) Formativo" at bounding box center [706, 285] width 744 height 40
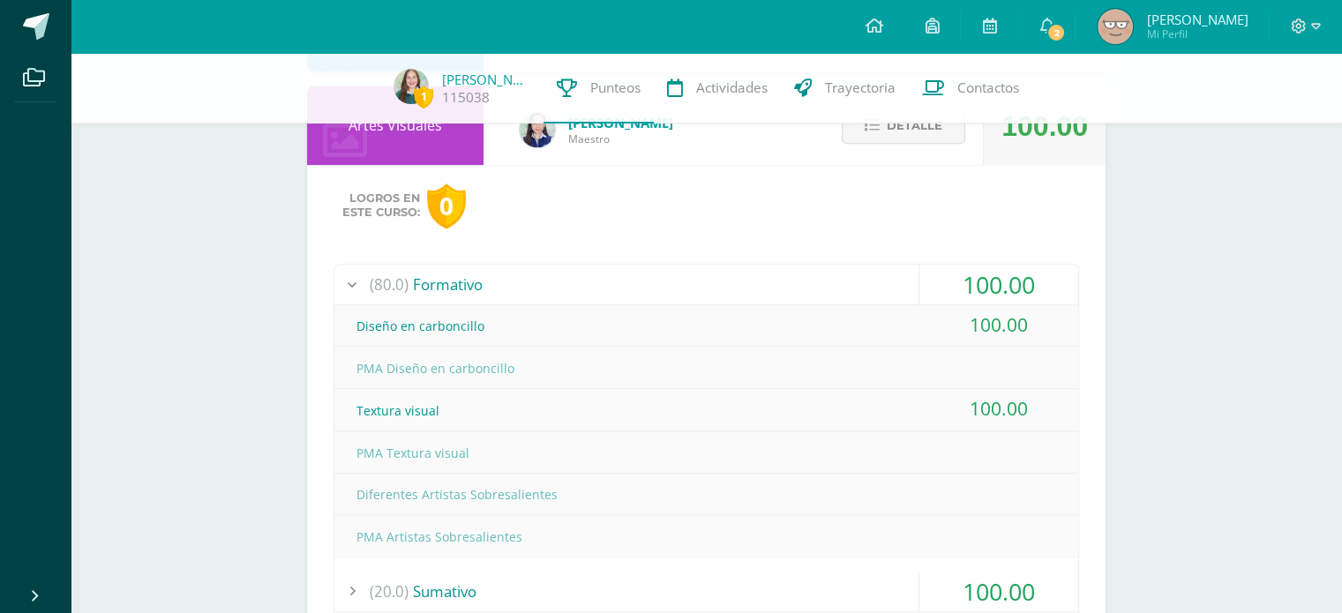
click at [802, 274] on div "(80.0) Formativo" at bounding box center [706, 285] width 744 height 40
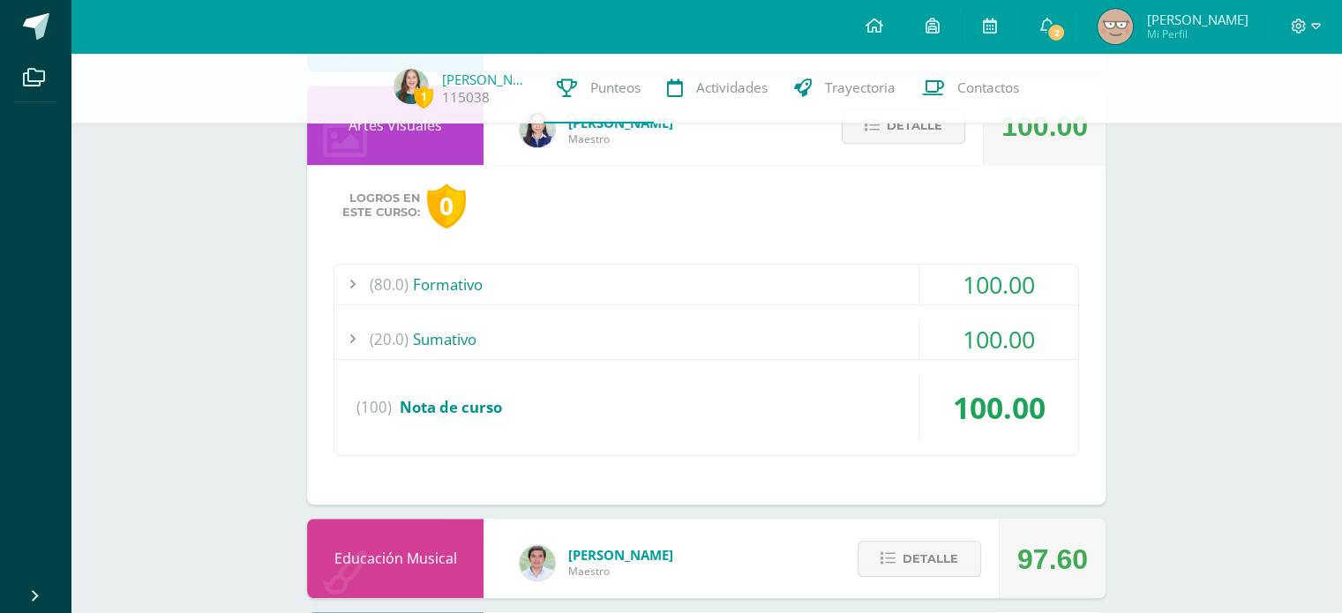
click at [811, 347] on div "(20.0) [GEOGRAPHIC_DATA]" at bounding box center [706, 339] width 744 height 40
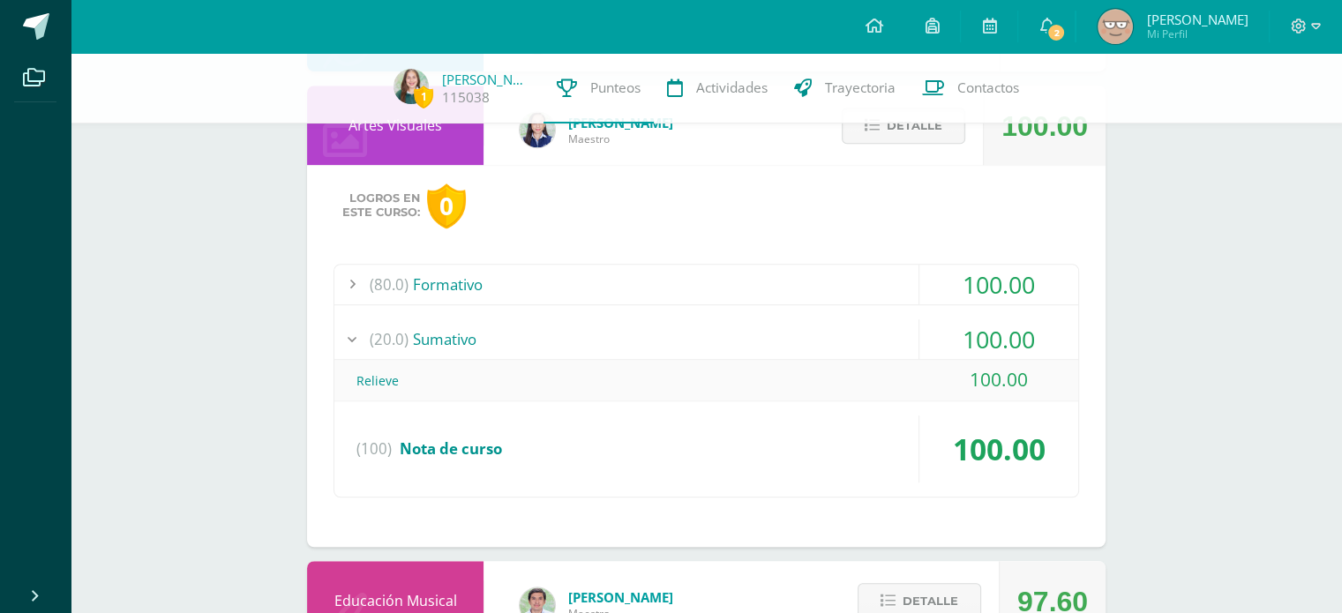
click at [811, 345] on div "(20.0) [GEOGRAPHIC_DATA]" at bounding box center [706, 339] width 744 height 40
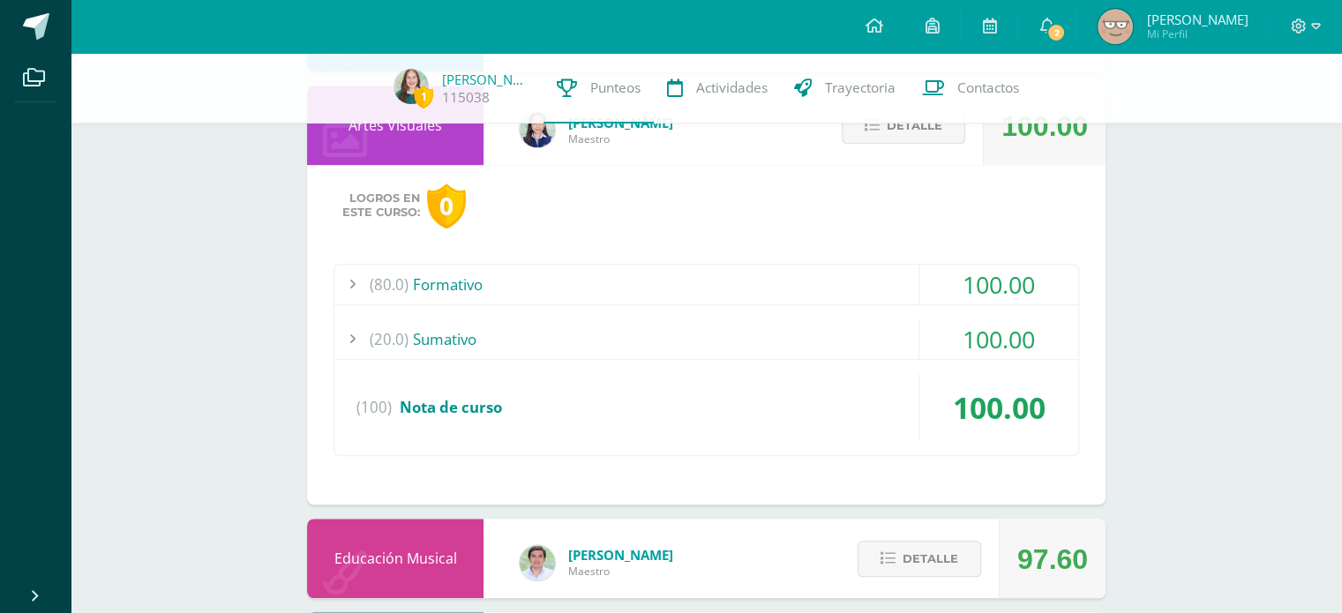
click at [891, 132] on span "Detalle" at bounding box center [915, 125] width 56 height 33
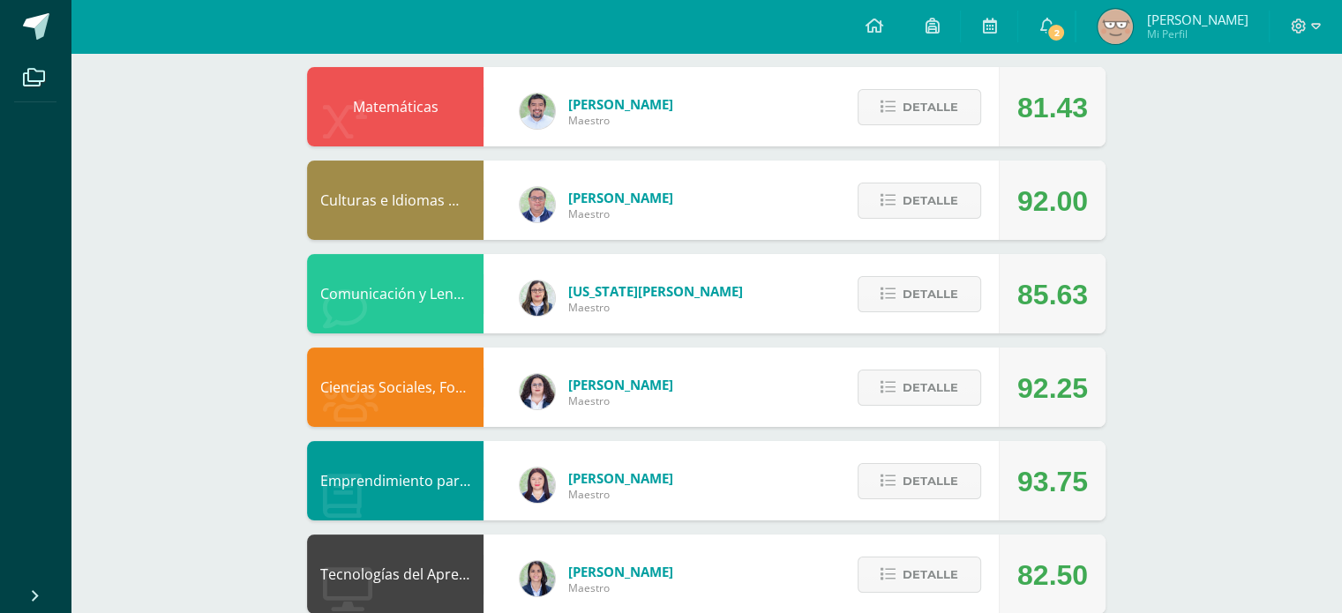
scroll to position [0, 0]
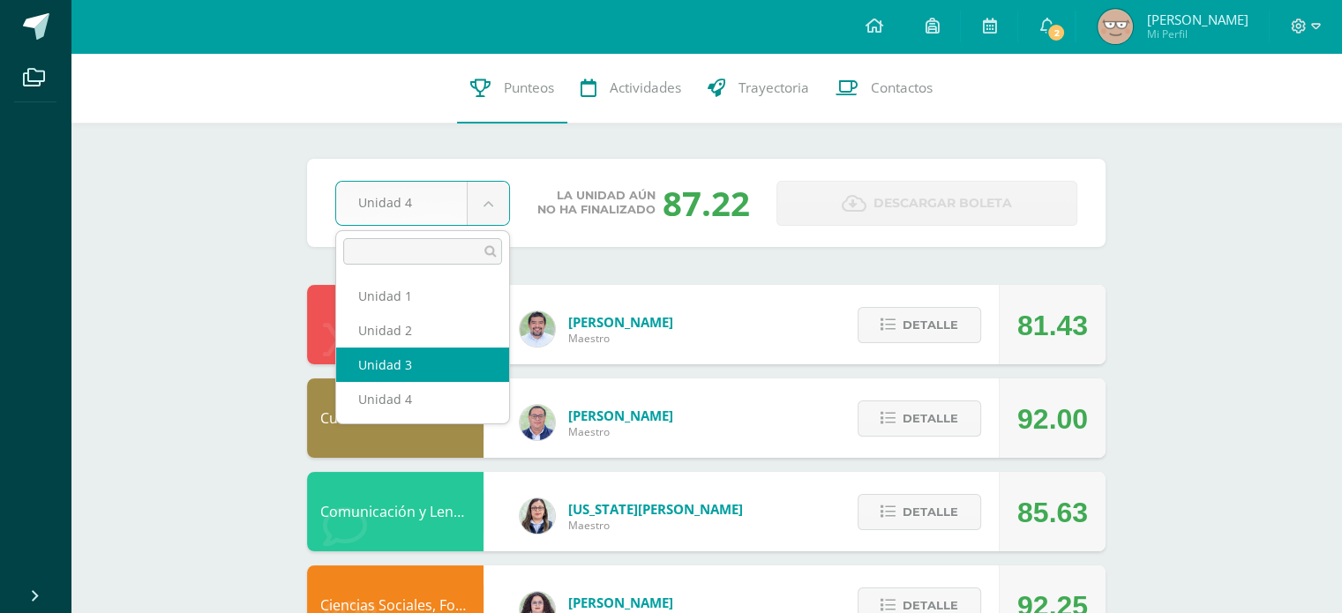
select select "Unidad 3"
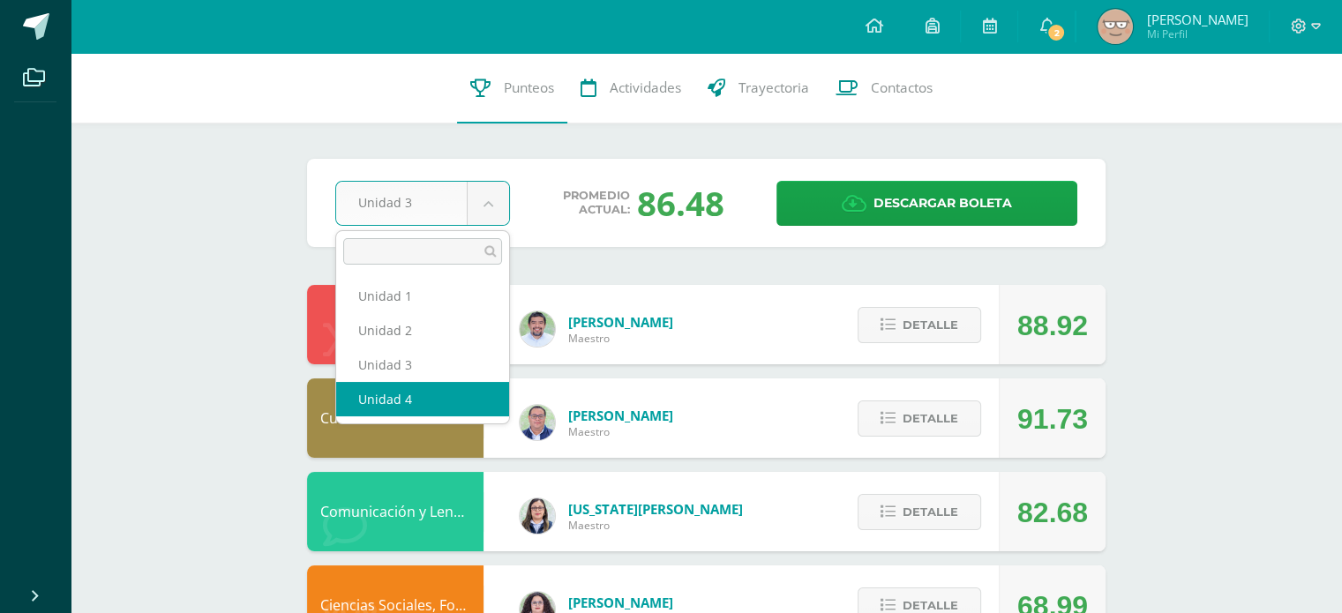
select select "Unidad 4"
